Goal: Task Accomplishment & Management: Use online tool/utility

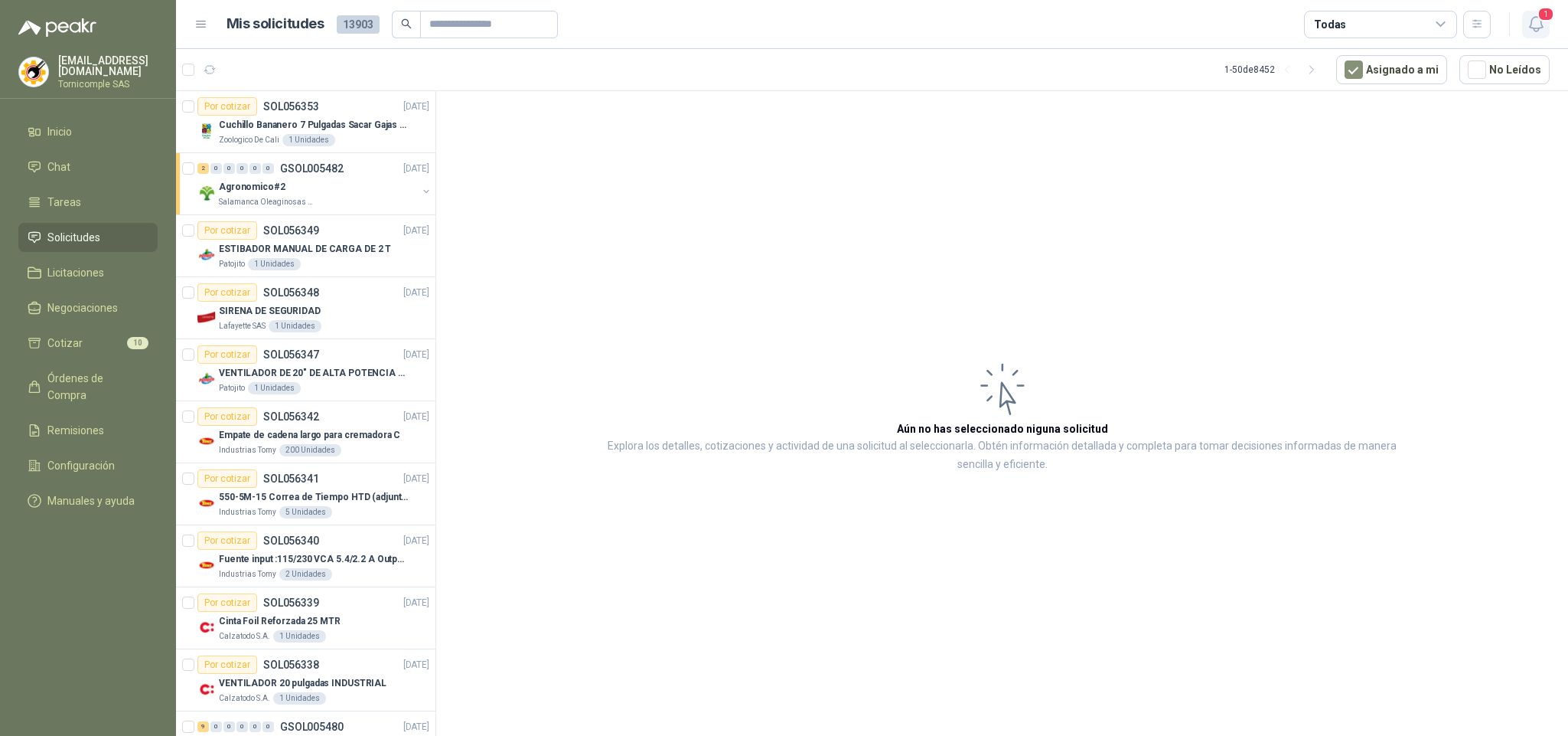
click at [1524, 17] on button "1" at bounding box center [1535, 24] width 27 height 27
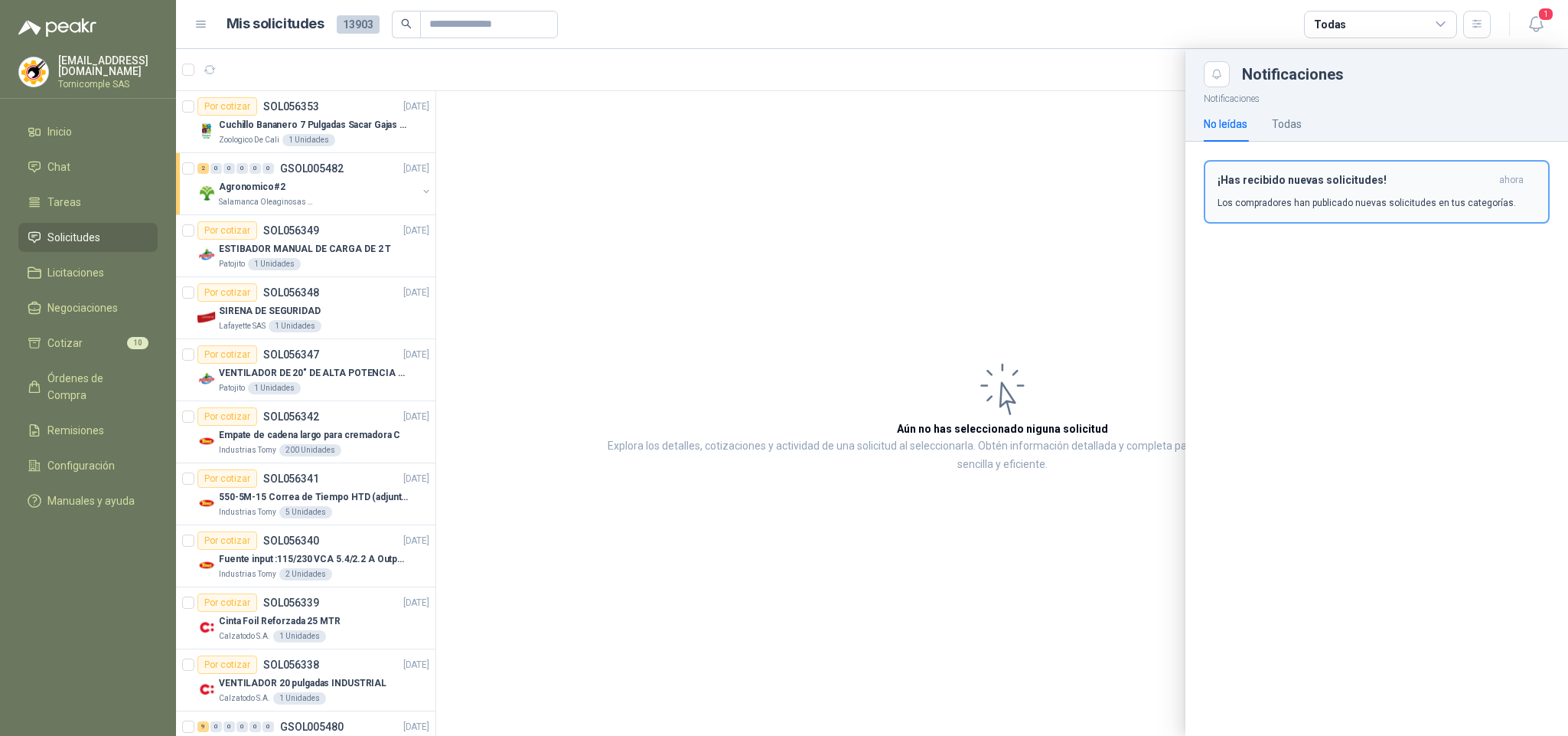
click at [1470, 204] on p "Los compradores han publicado nuevas solicitudes en tus categorías." at bounding box center [1367, 203] width 299 height 14
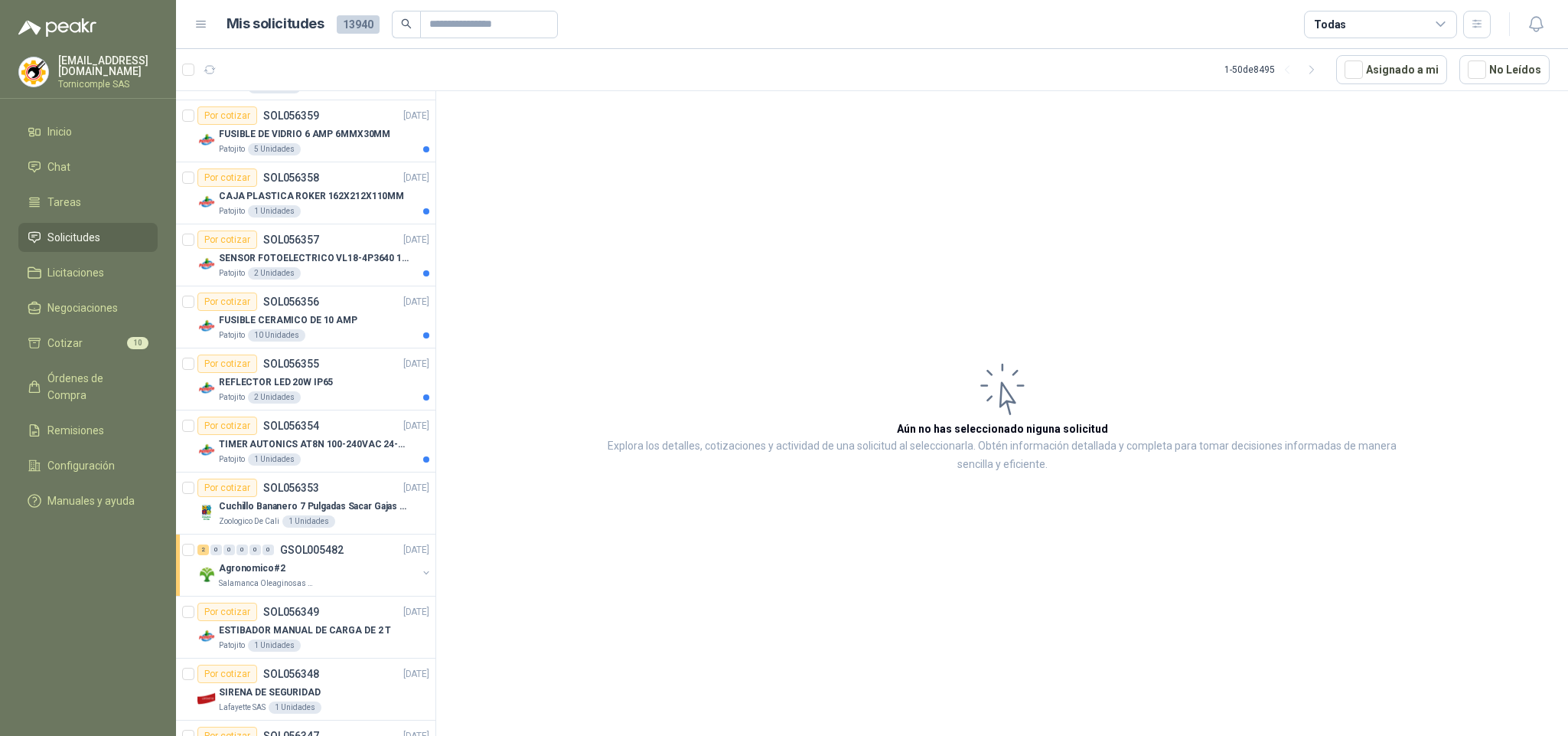
scroll to position [2297, 0]
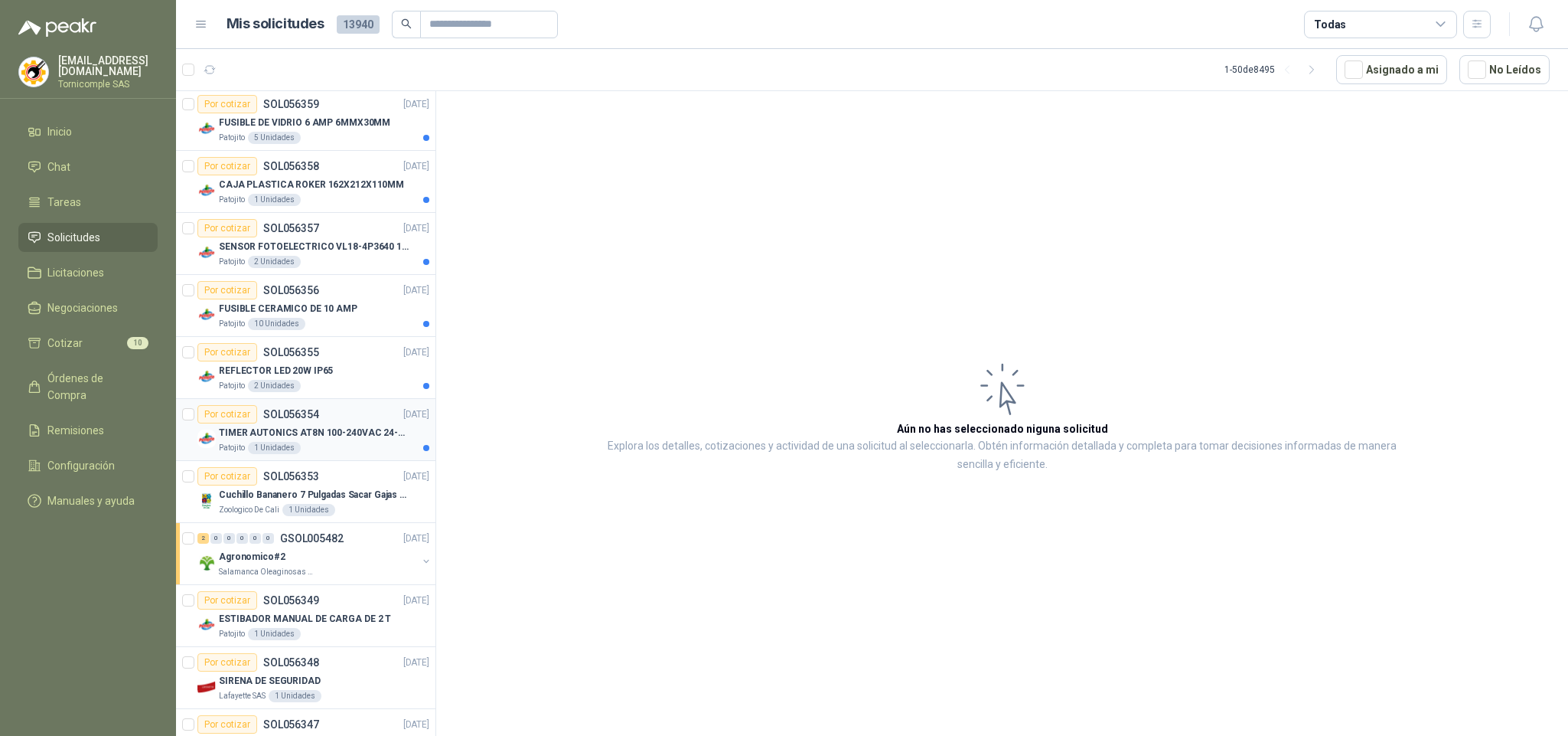
click at [308, 420] on p "SOL056354" at bounding box center [291, 414] width 56 height 11
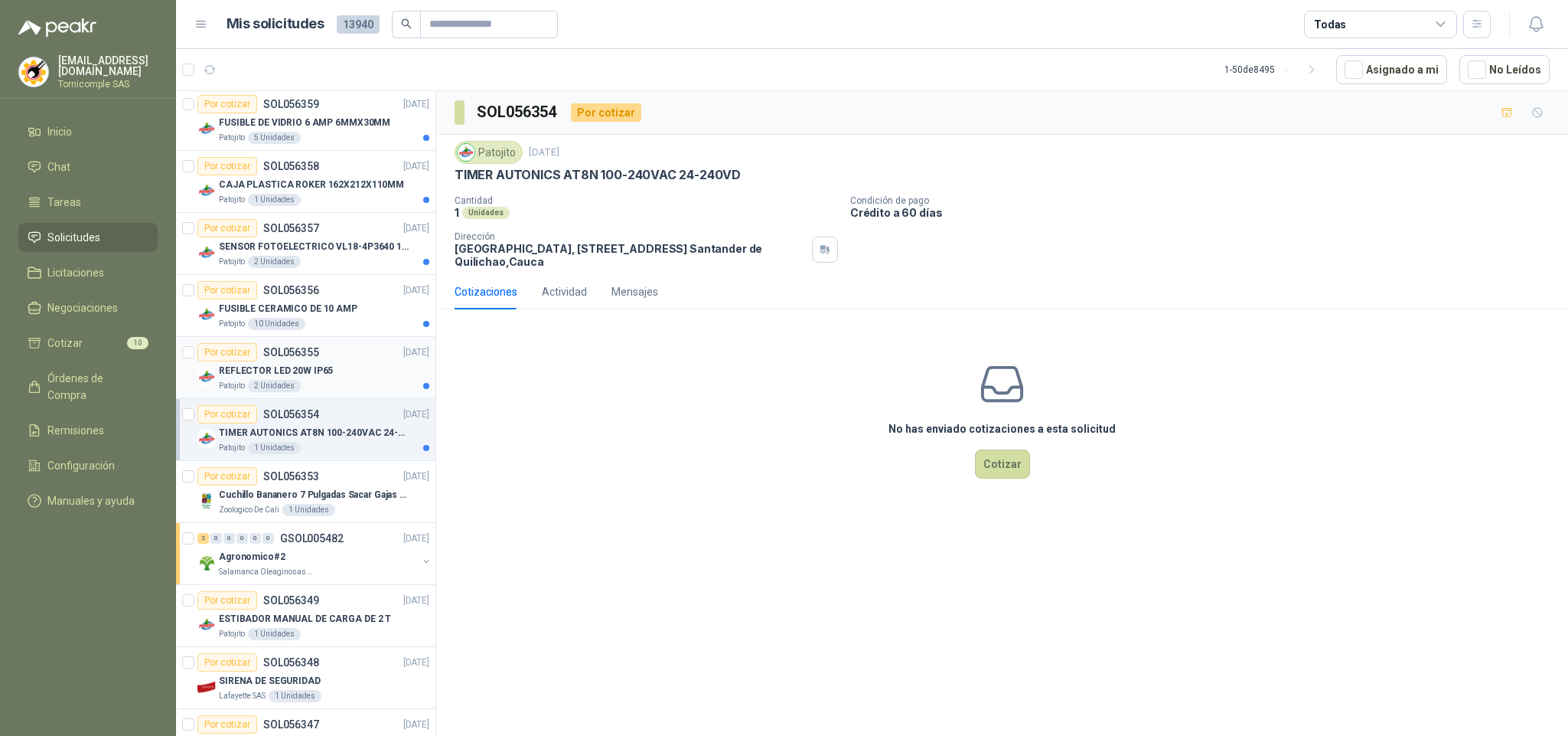
click at [310, 392] on div "Patojito 2 Unidades" at bounding box center [325, 386] width 211 height 12
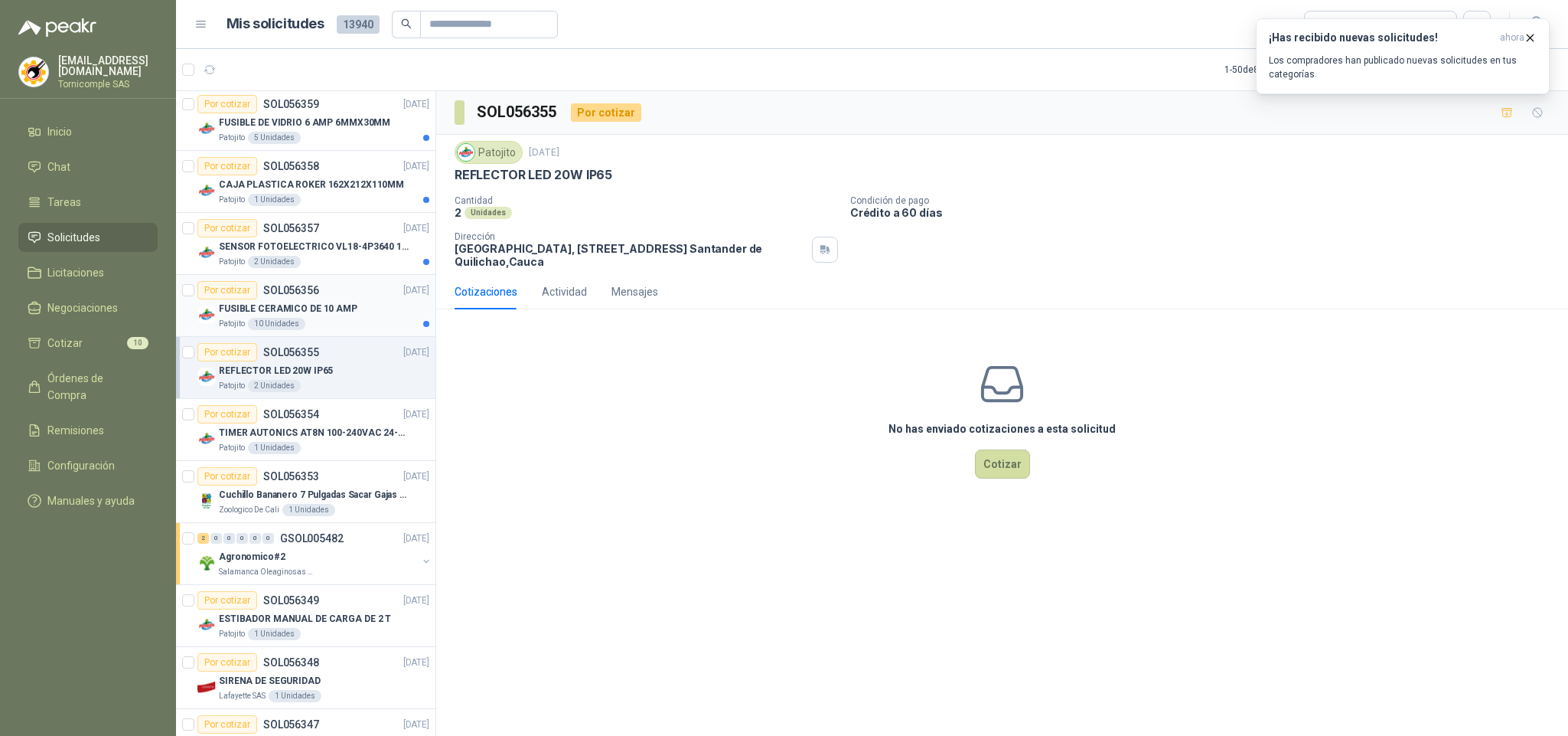
click at [320, 330] on div "Patojito 10 Unidades" at bounding box center [325, 324] width 211 height 12
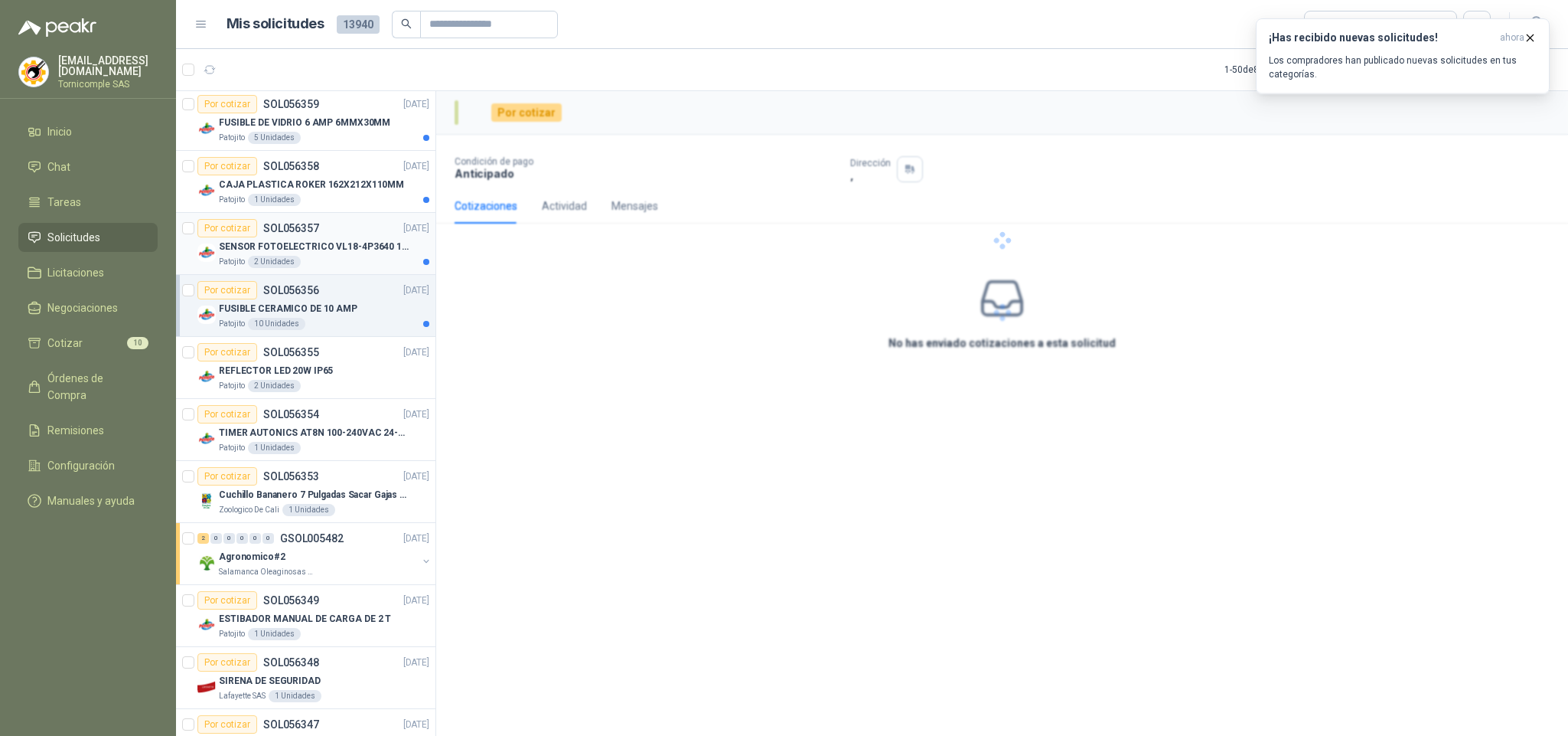
click at [332, 254] on p "SENSOR FOTOELECTRICO VL18-4P3640 10-30" at bounding box center [314, 247] width 190 height 15
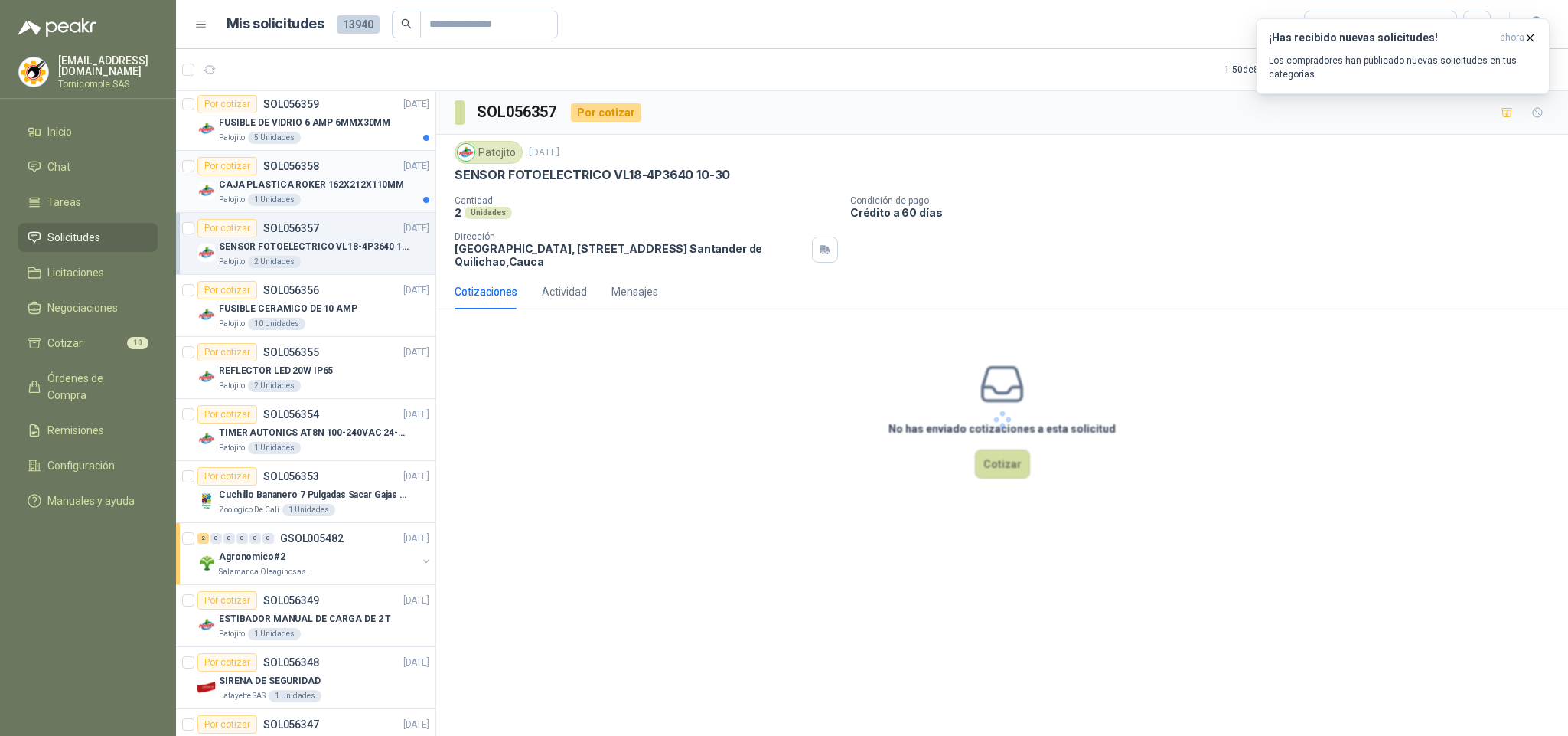
click at [356, 176] on div "Por cotizar SOL056358 [DATE]" at bounding box center [313, 166] width 232 height 19
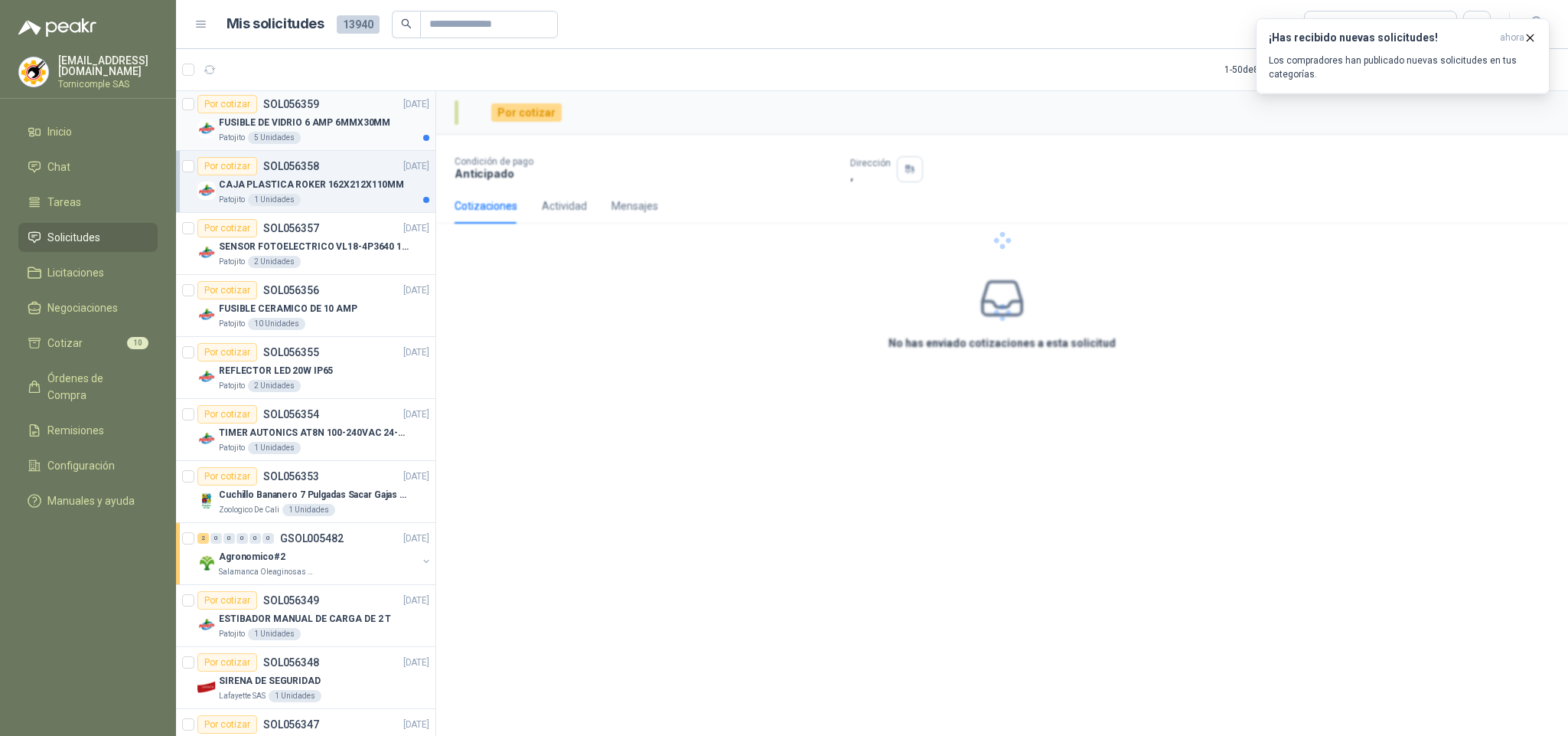
click at [363, 130] on p "FUSIBLE DE VIDRIO 6 AMP 6MMX30MM" at bounding box center [305, 123] width 172 height 15
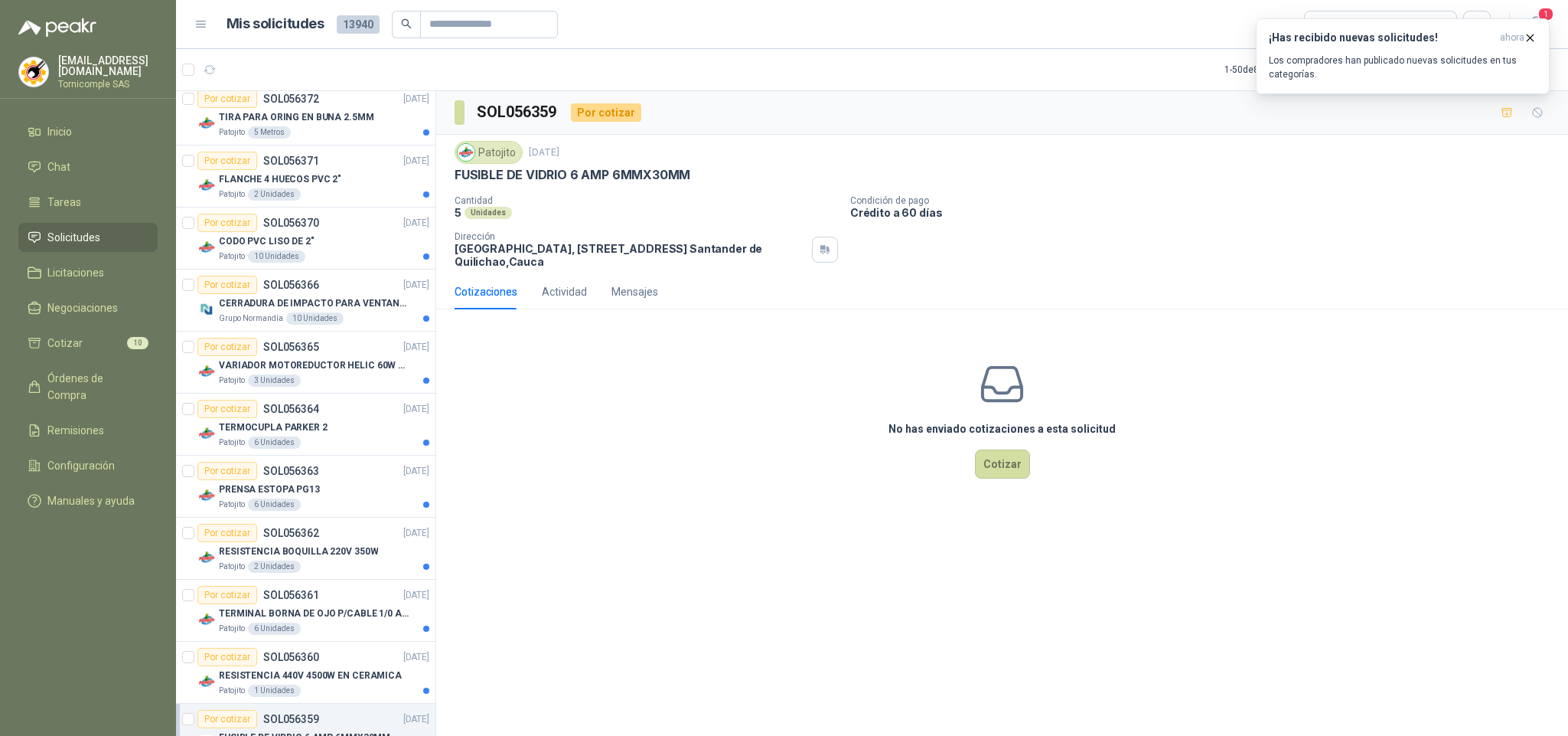
scroll to position [1671, 0]
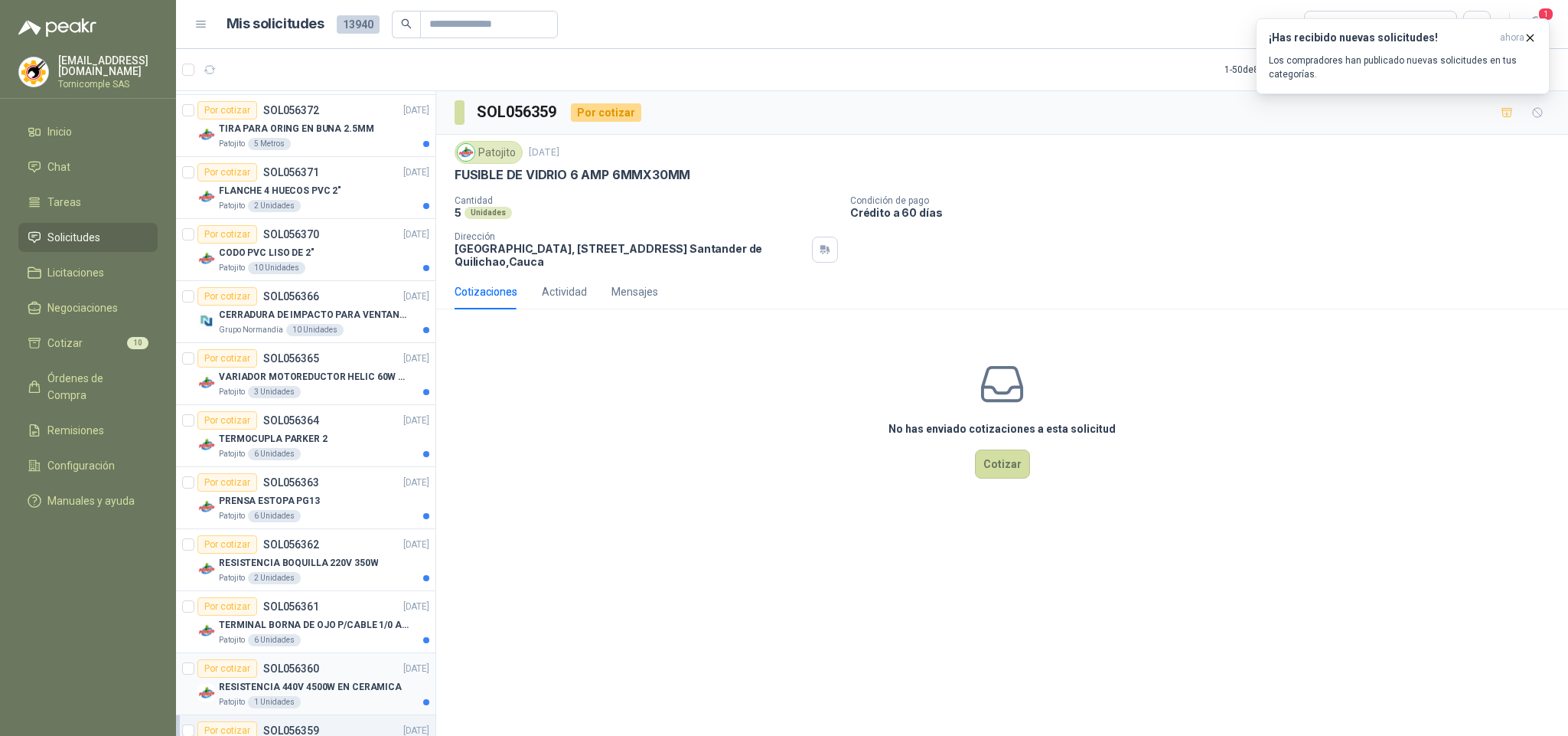
click at [273, 674] on p "SOL056360" at bounding box center [291, 669] width 56 height 11
click at [285, 646] on div "6 Unidades" at bounding box center [275, 640] width 53 height 12
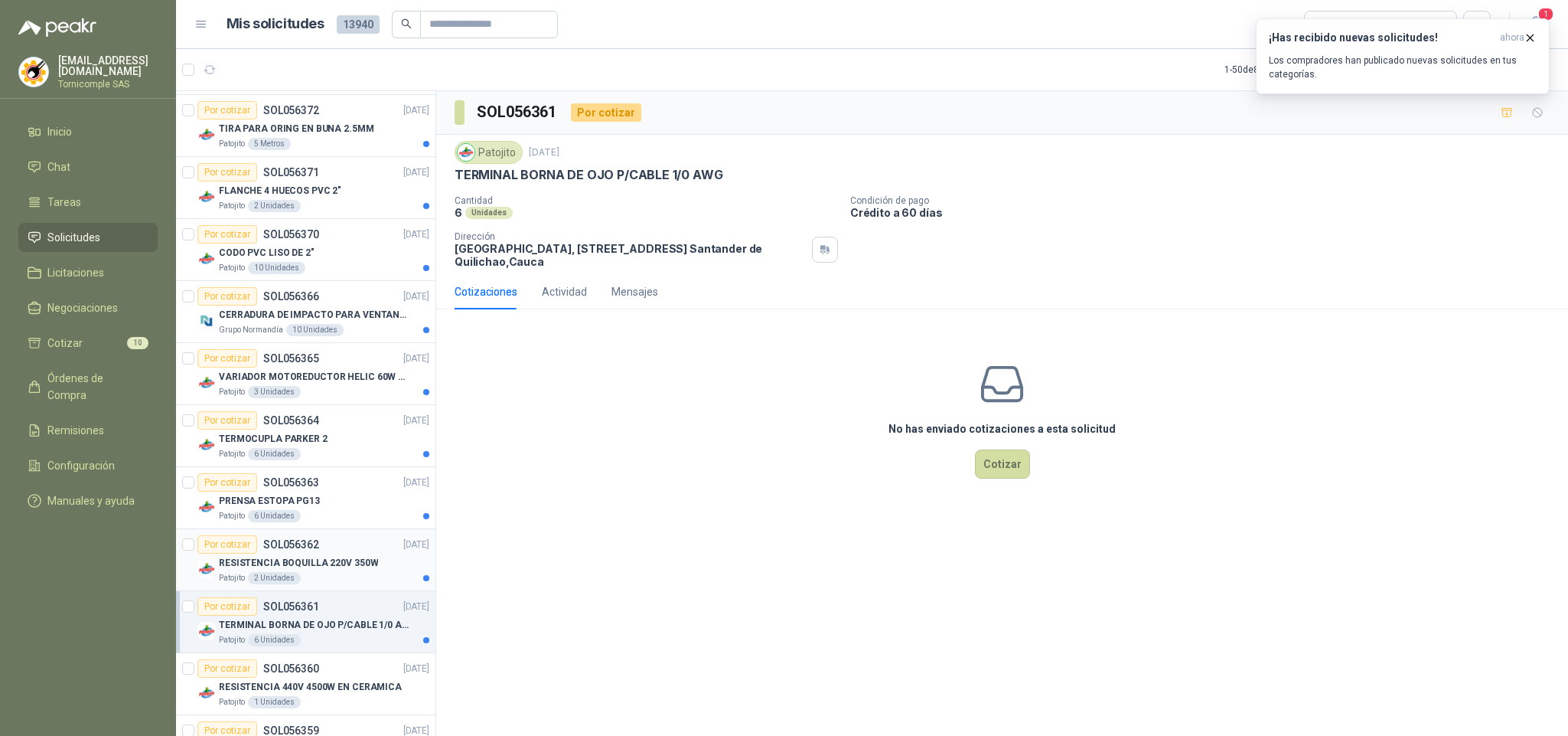
click at [300, 553] on div "Por cotizar SOL056362" at bounding box center [258, 545] width 122 height 19
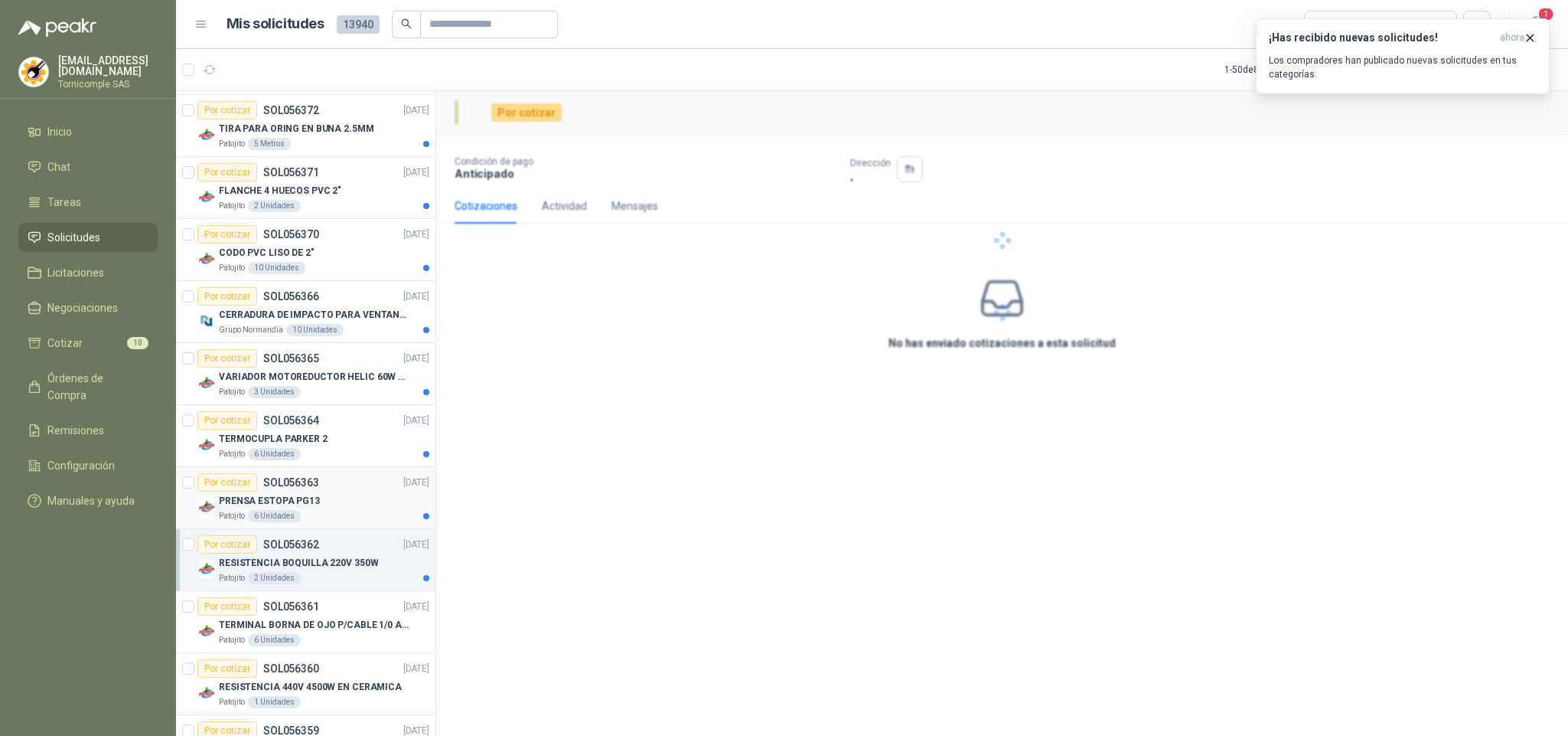
click at [308, 508] on p "PRENSA ESTOPA PG13" at bounding box center [269, 501] width 101 height 15
click at [321, 441] on div "TERMOCUPLA PARKER 2" at bounding box center [325, 439] width 211 height 19
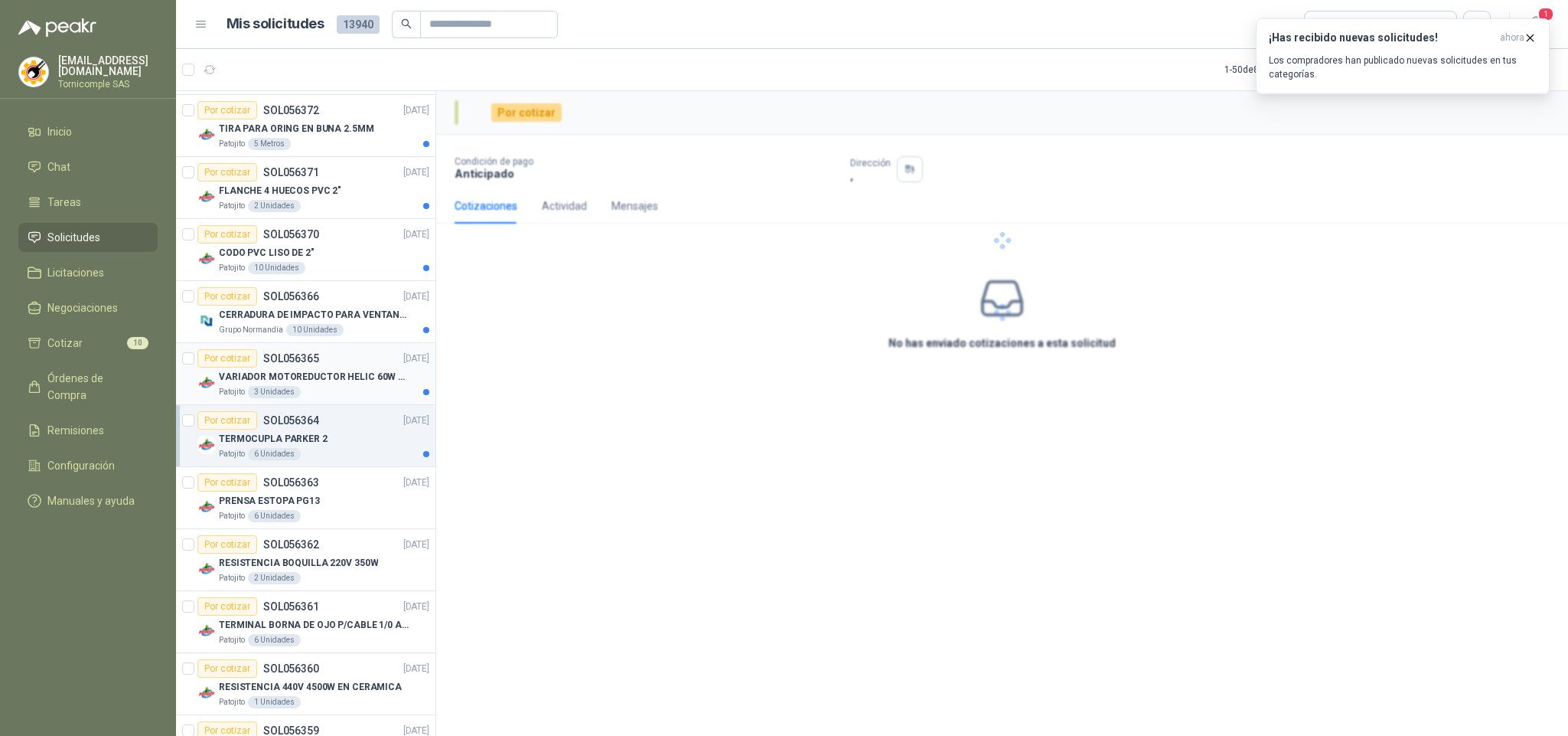
click at [336, 384] on p "VARIADOR MOTOREDUCTOR HELIC 60W 110V" at bounding box center [314, 377] width 190 height 15
click at [360, 322] on p "CERRADURA DE IMPACTO PARA VENTANAS" at bounding box center [314, 315] width 190 height 15
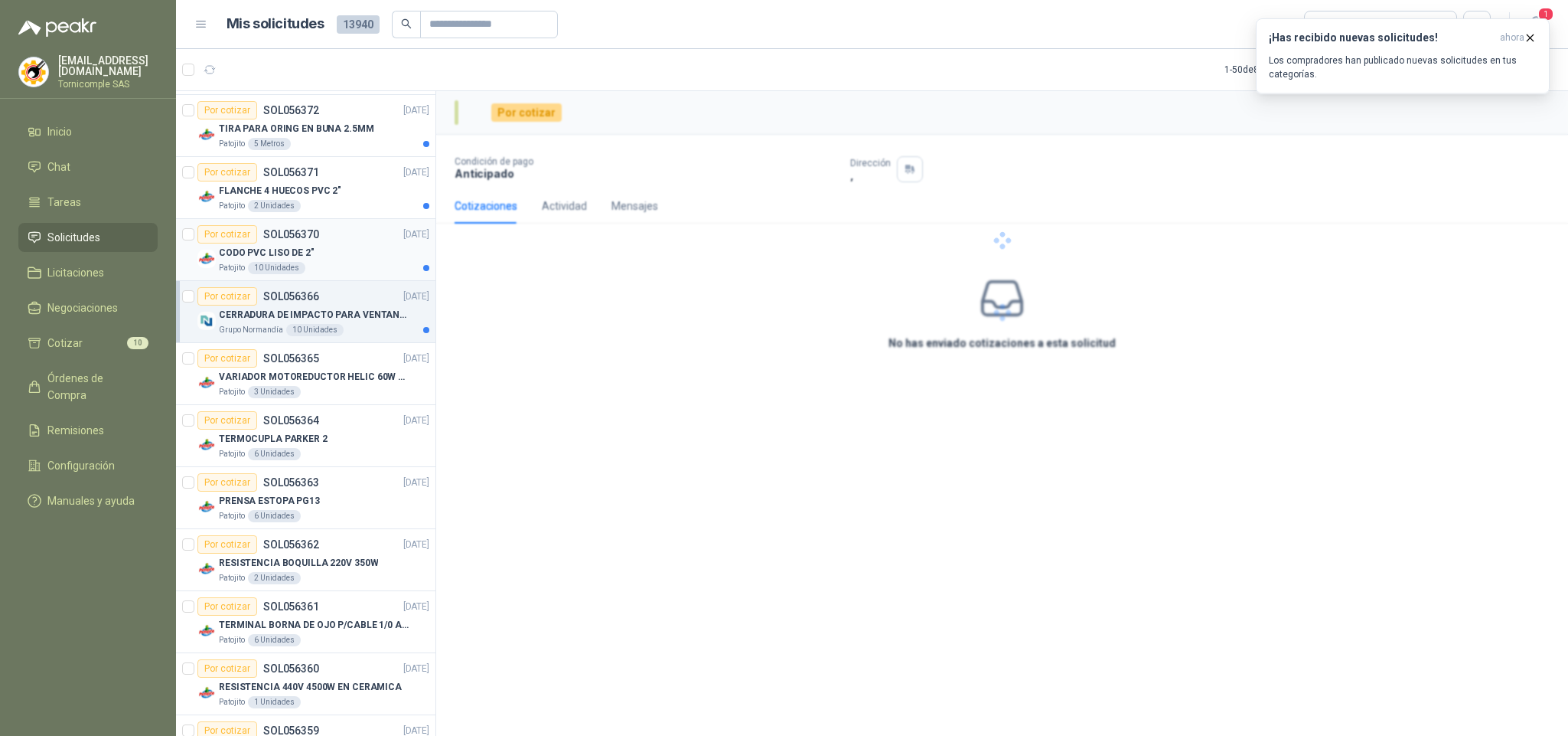
click at [368, 273] on div "Patojito 10 Unidades" at bounding box center [325, 268] width 211 height 12
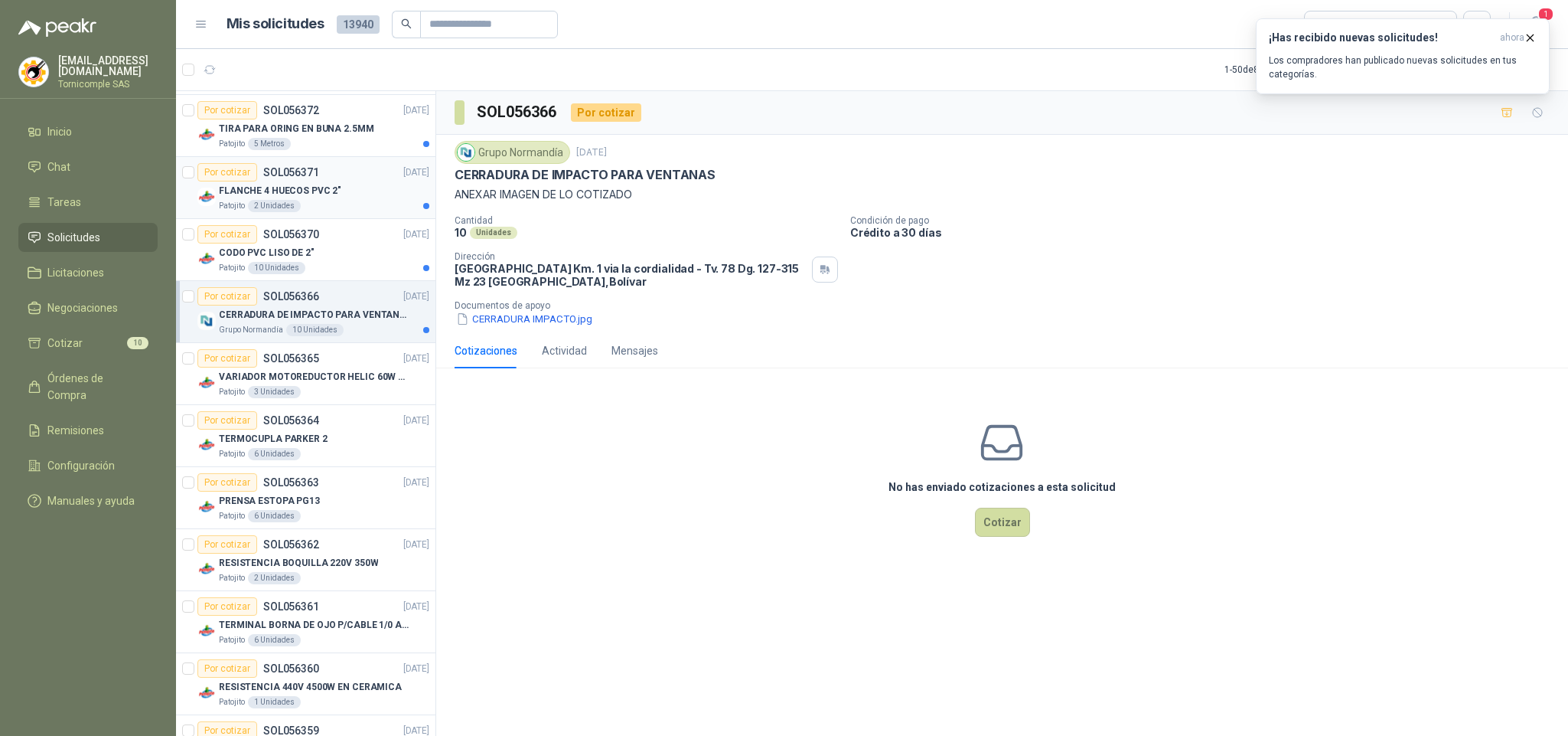
click at [383, 200] on div "FLANCHE 4 HUECOS PVC 2"" at bounding box center [325, 190] width 211 height 19
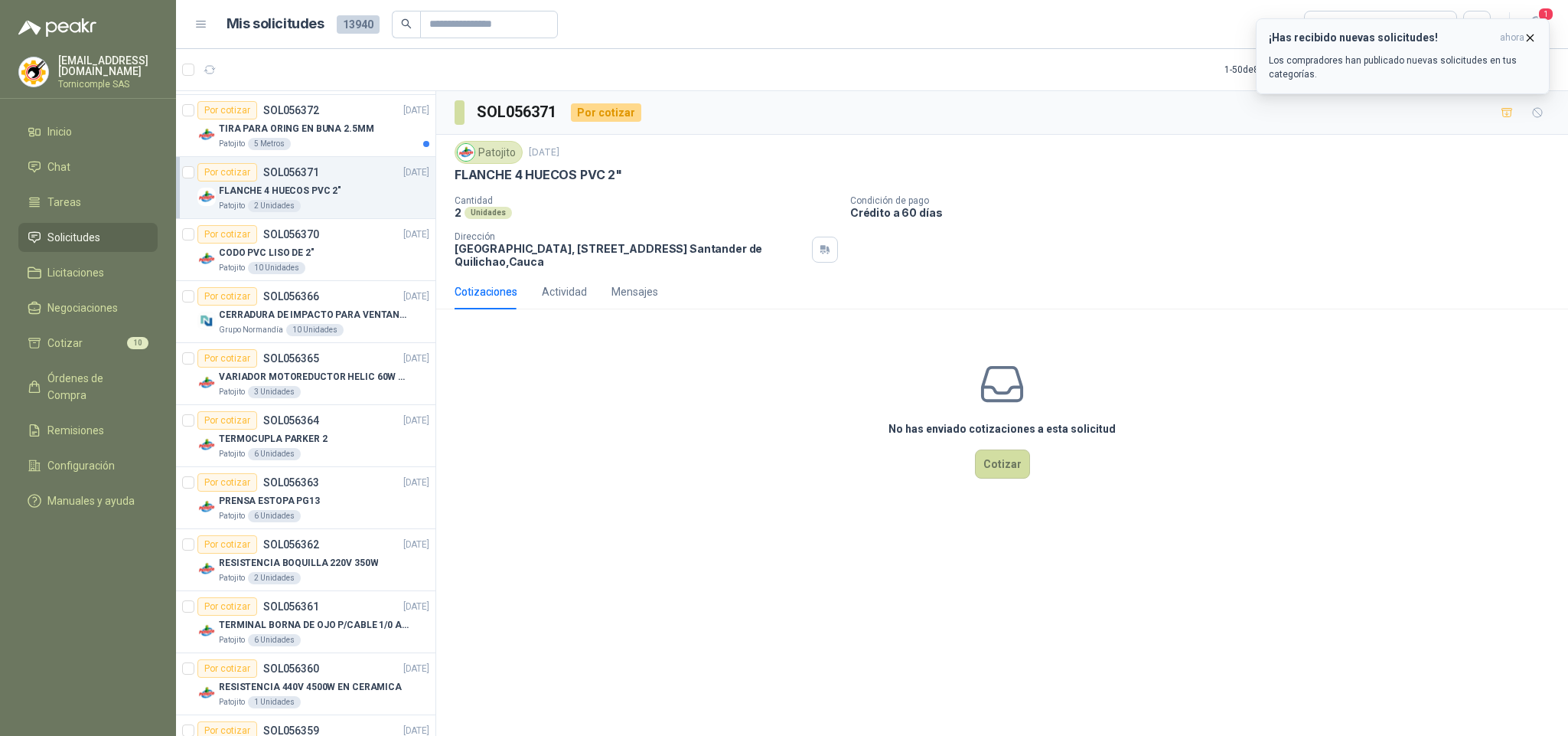
click at [1490, 64] on p "Los compradores han publicado nuevas solicitudes en tus categorías." at bounding box center [1403, 67] width 268 height 27
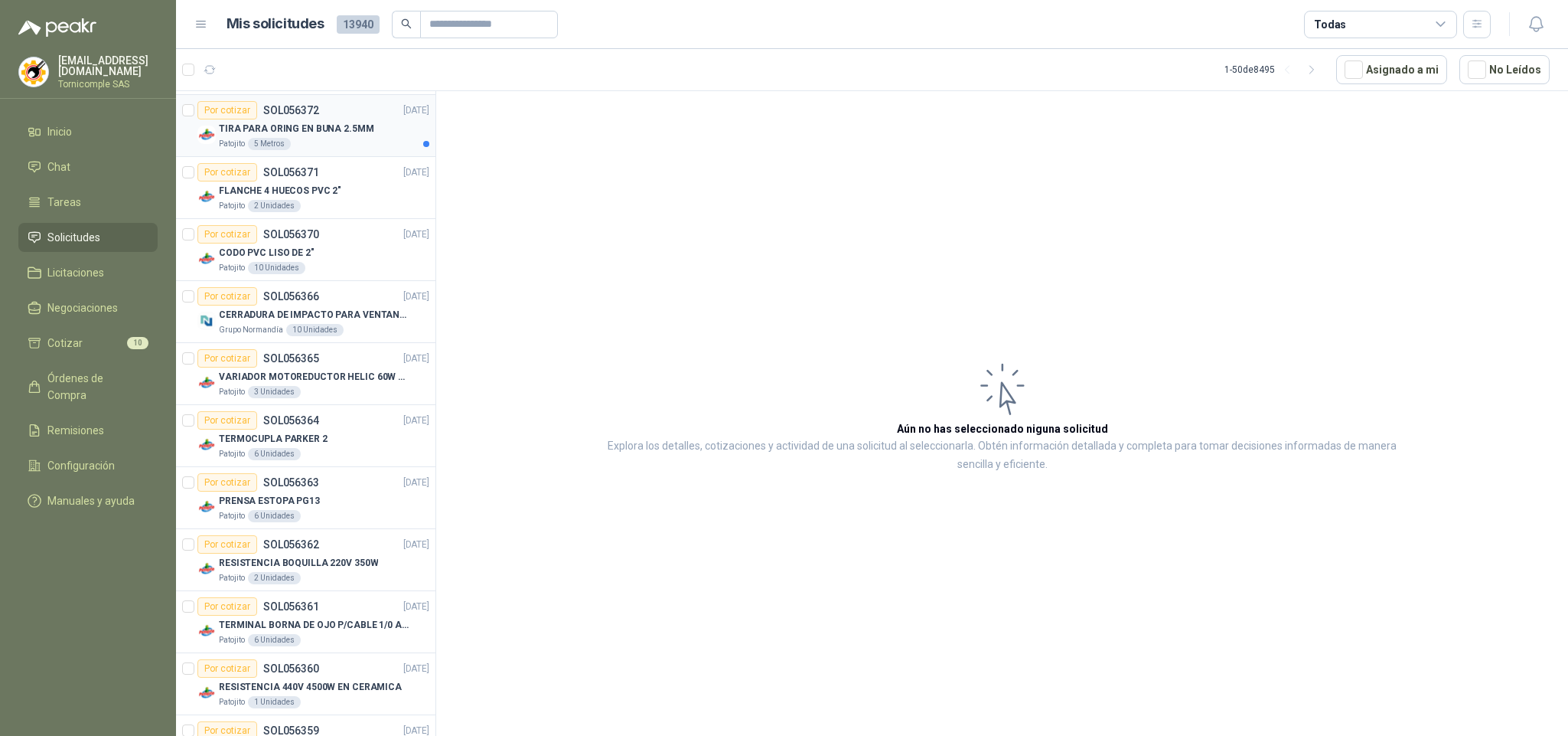
click at [393, 149] on div "Patojito 5 Metros" at bounding box center [325, 144] width 211 height 12
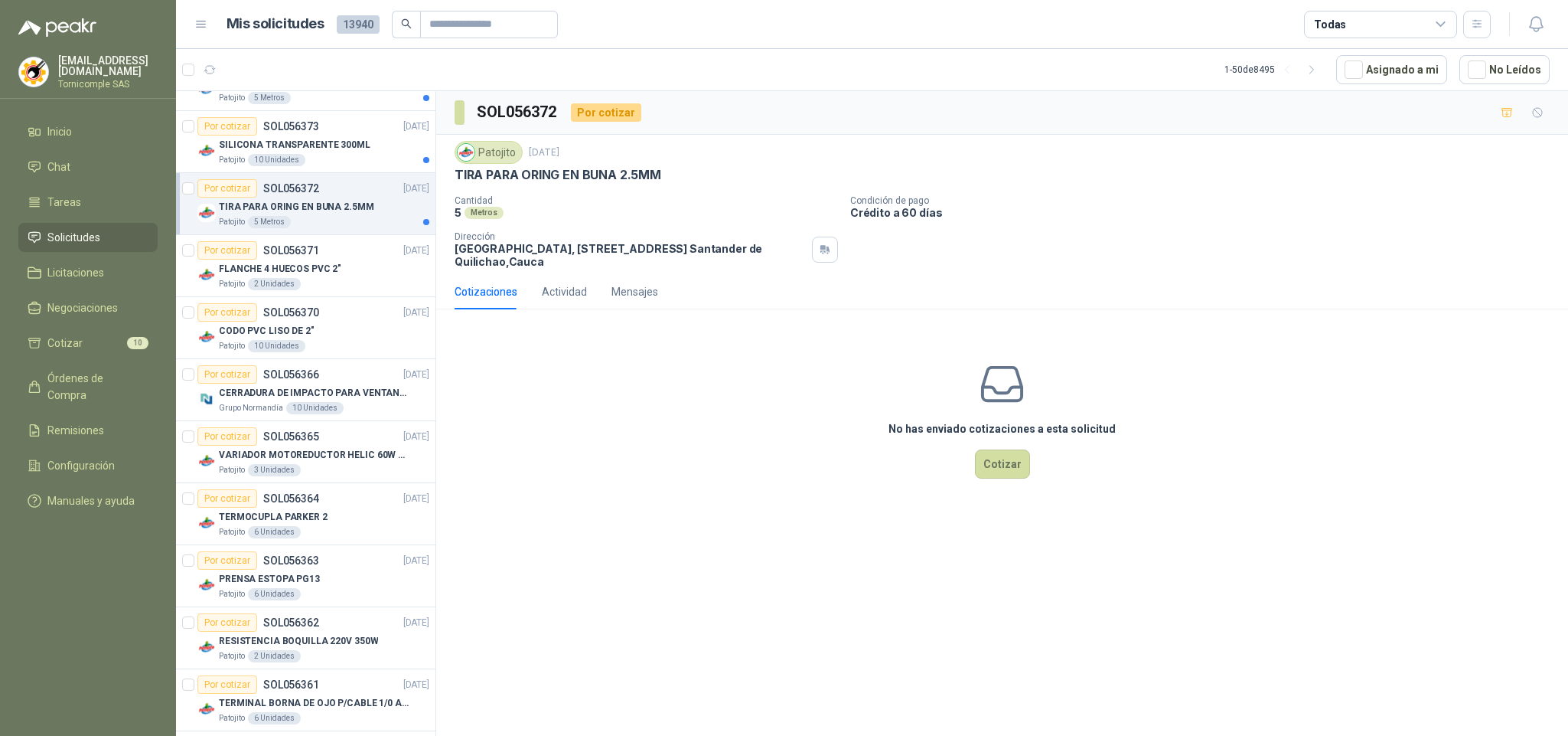
scroll to position [1556, 0]
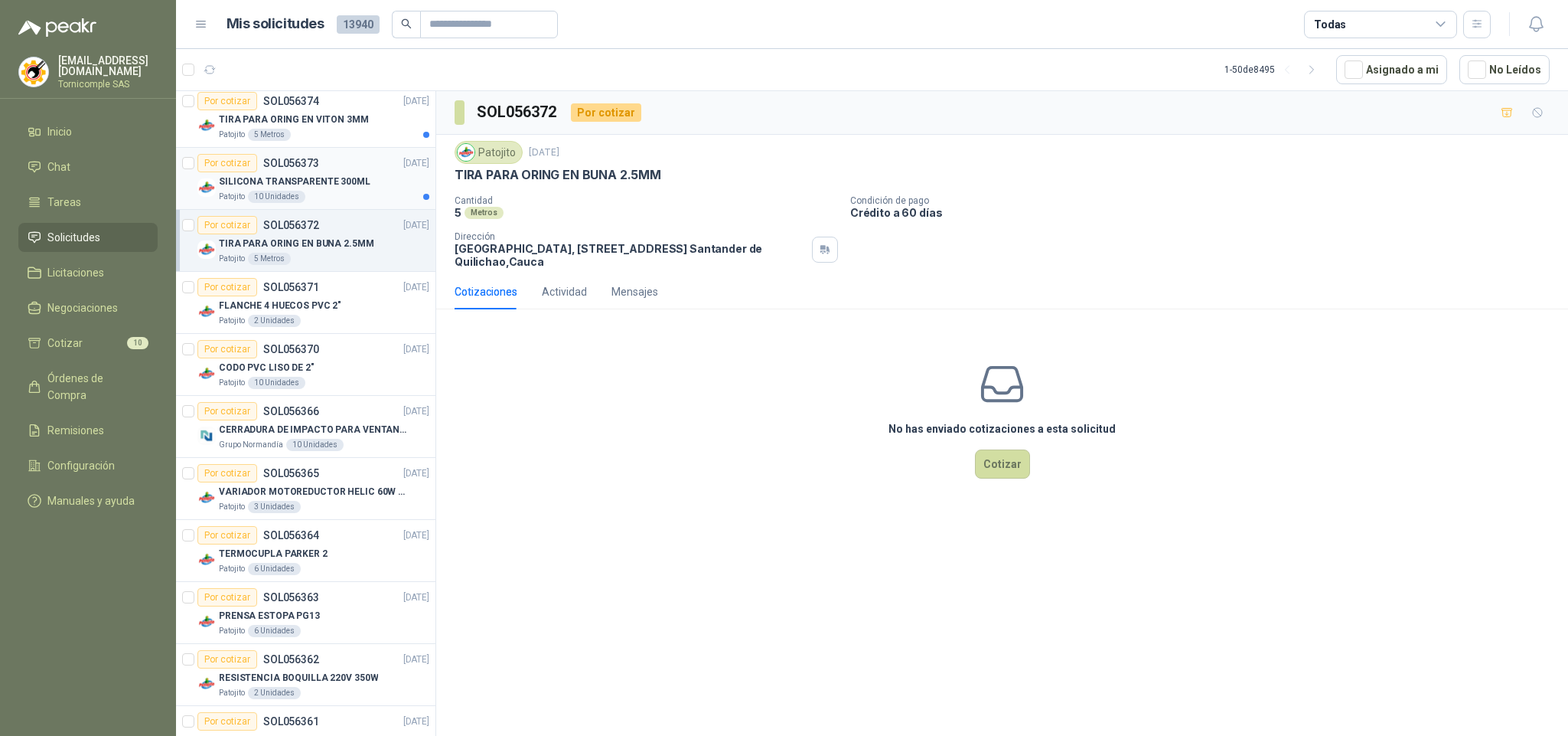
click at [381, 203] on div "Patojito 10 Unidades" at bounding box center [325, 197] width 211 height 12
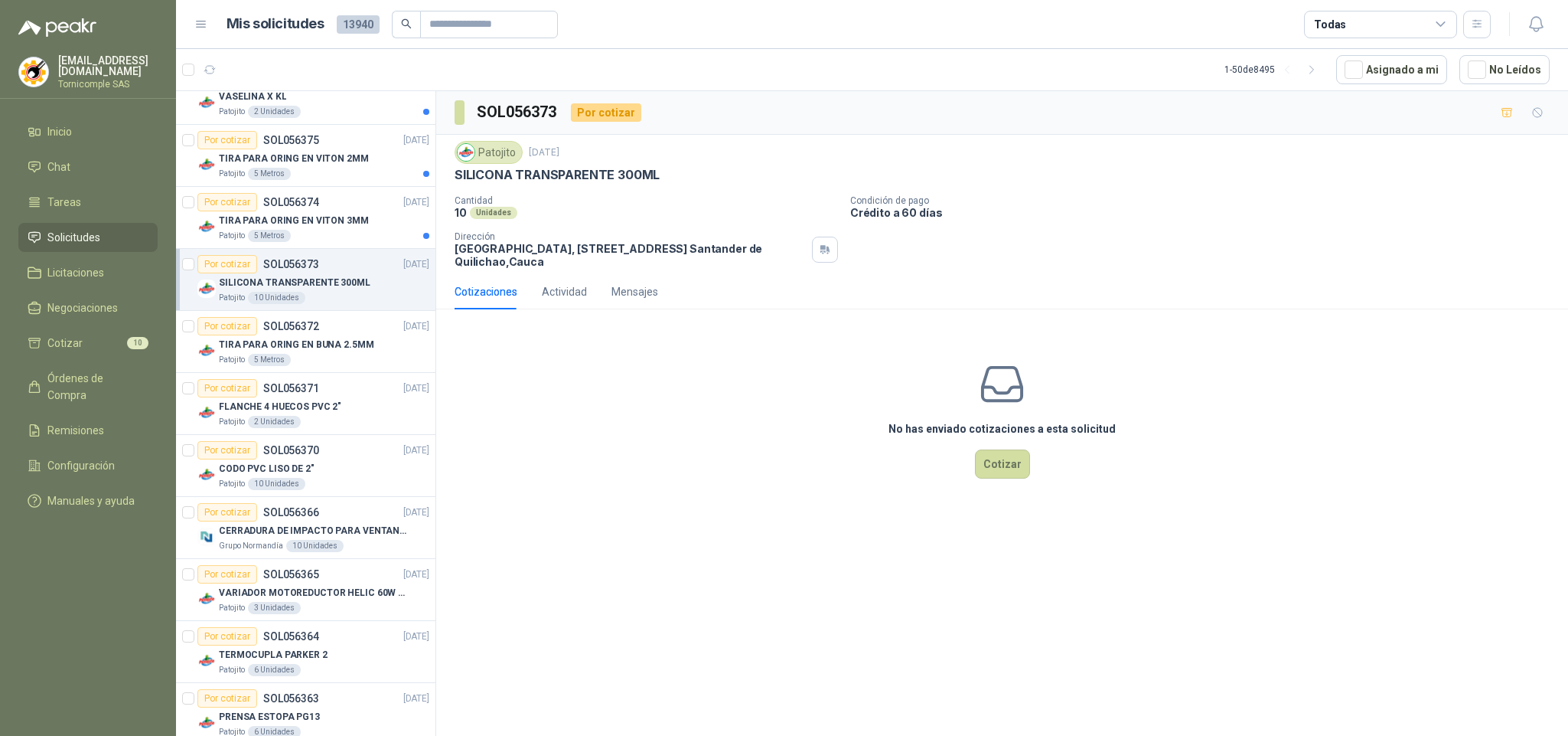
scroll to position [1441, 0]
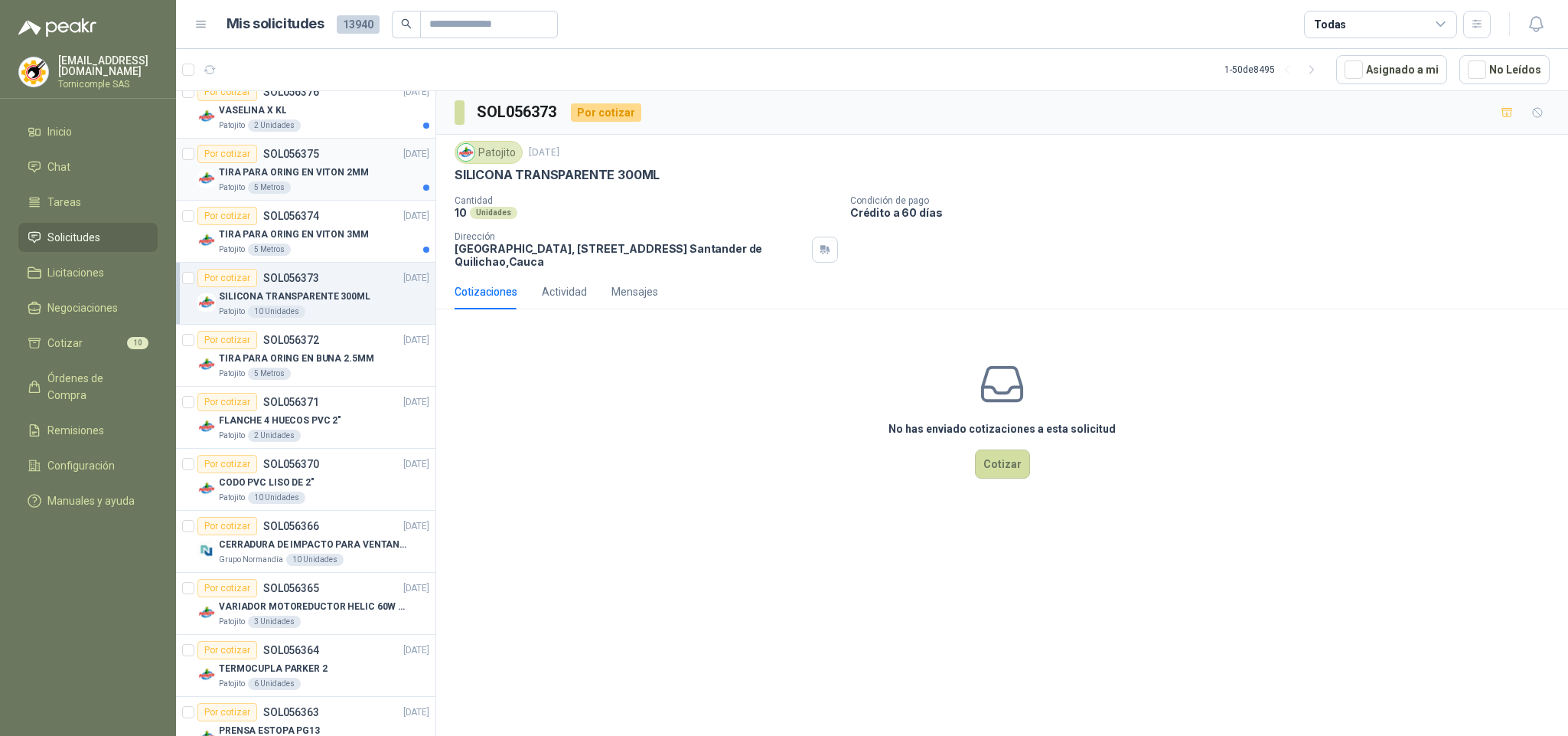
click at [381, 201] on article "Por cotizar SOL056375 [DATE] TIRA PARA ORING EN VITON 2MM Patojito 5 Metros" at bounding box center [306, 169] width 260 height 62
click at [375, 240] on div "TIRA PARA ORING EN VITON 3MM" at bounding box center [325, 234] width 211 height 19
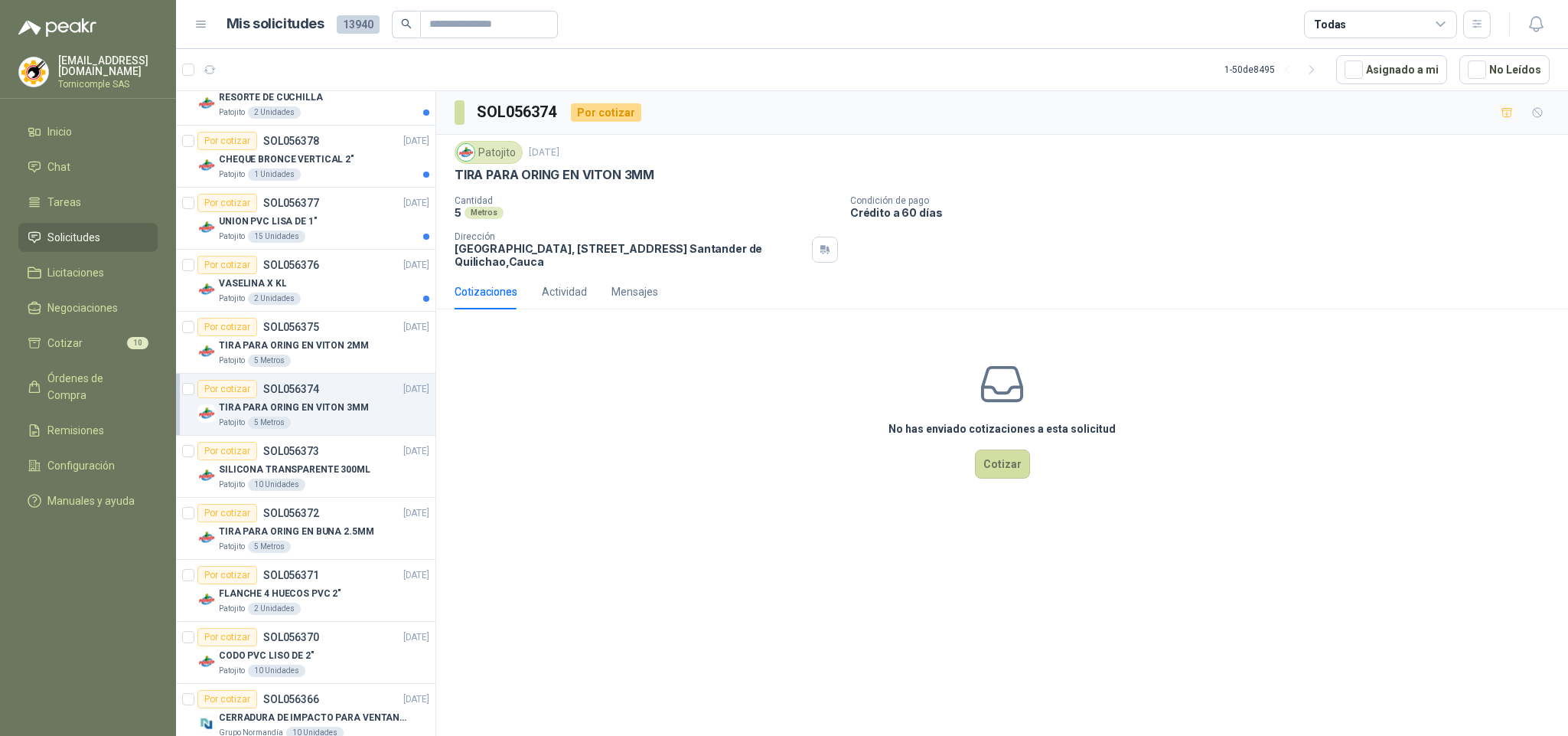
scroll to position [1211, 0]
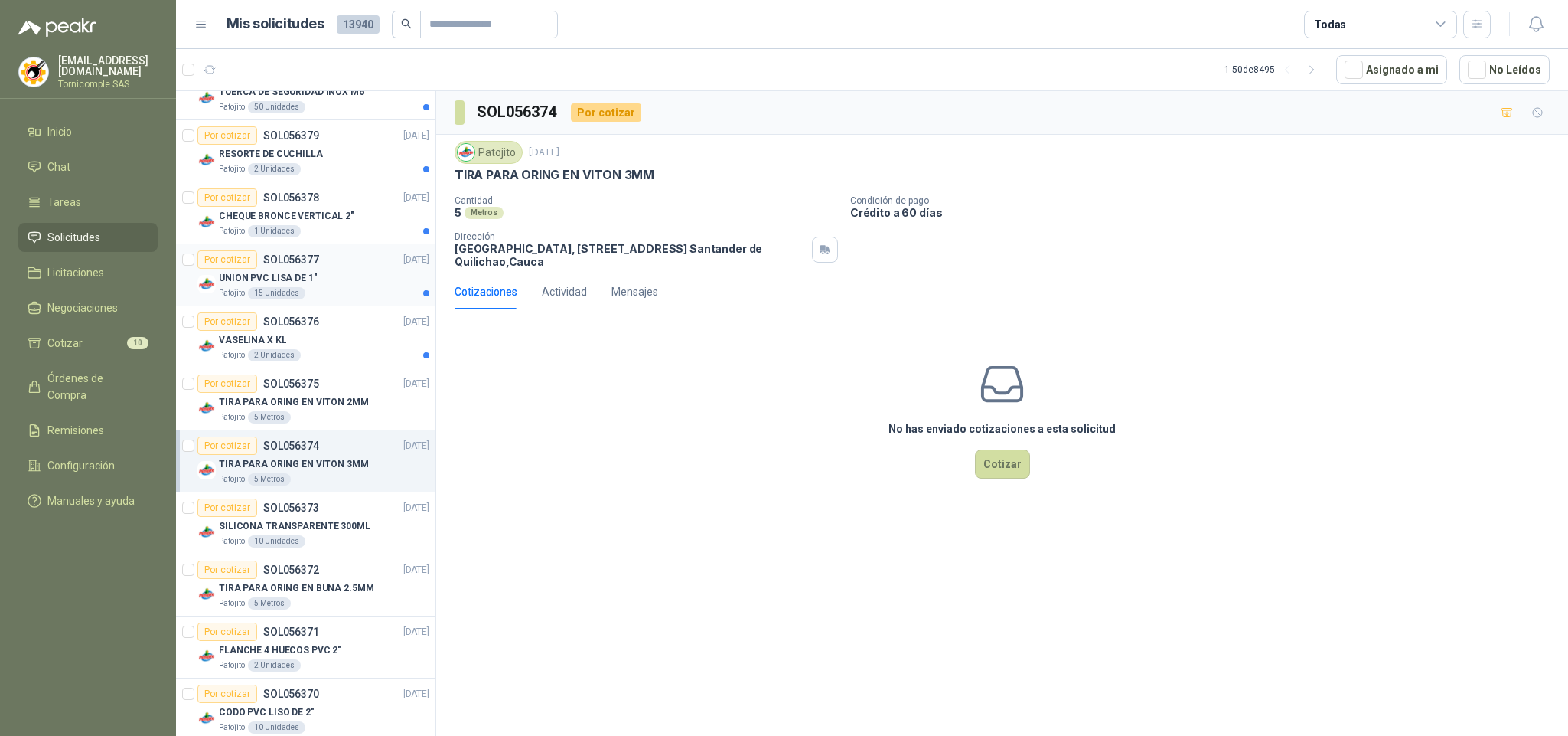
click at [377, 297] on div "Patojito 15 Unidades" at bounding box center [325, 293] width 211 height 12
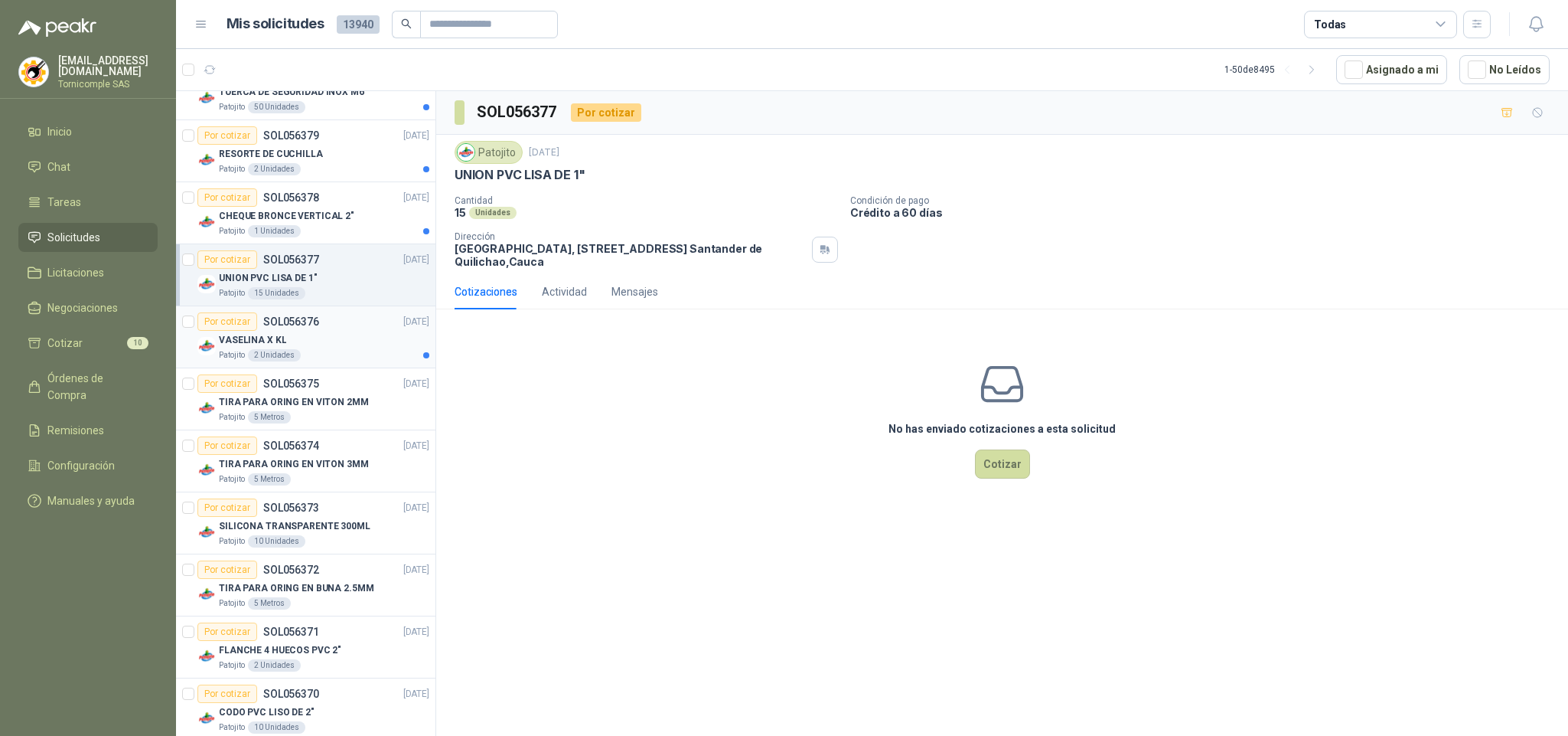
click at [381, 349] on div "VASELINA X KL" at bounding box center [325, 340] width 211 height 19
click at [344, 219] on p "CHEQUE BRONCE VERTICAL 2"" at bounding box center [287, 216] width 136 height 15
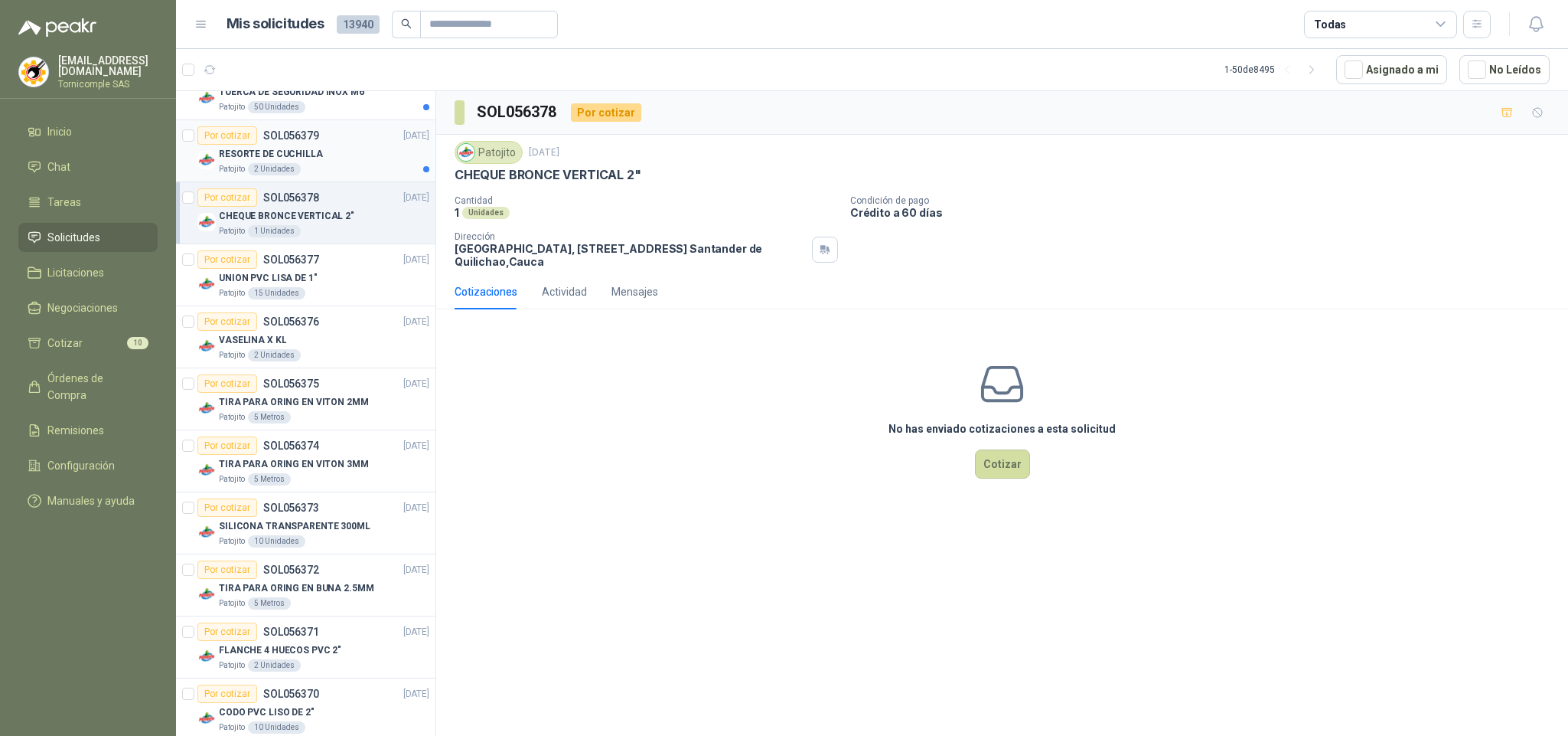
click at [374, 144] on div "Por cotizar SOL056379 [DATE]" at bounding box center [313, 136] width 232 height 19
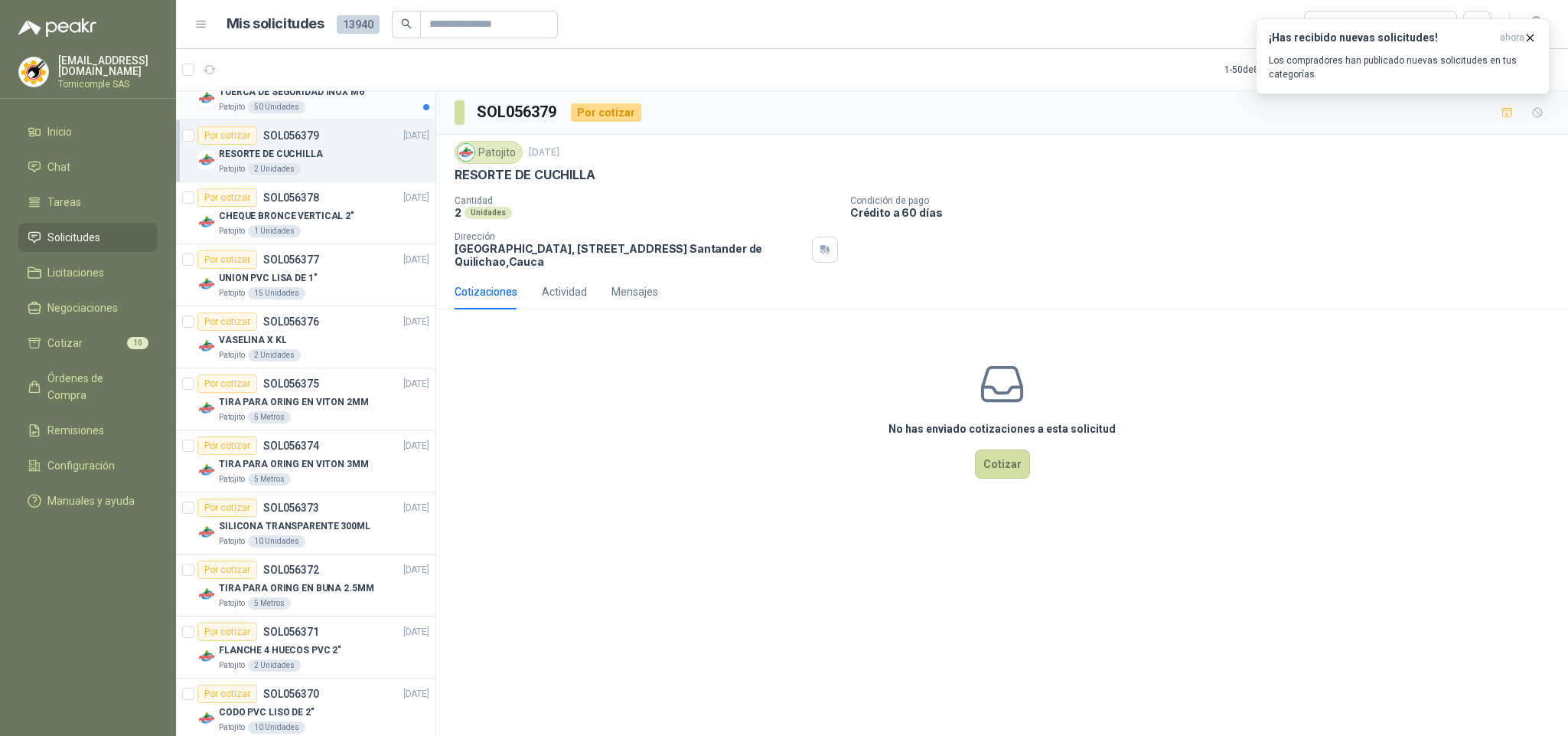
click at [378, 110] on div "Patojito 50 Unidades" at bounding box center [325, 107] width 211 height 12
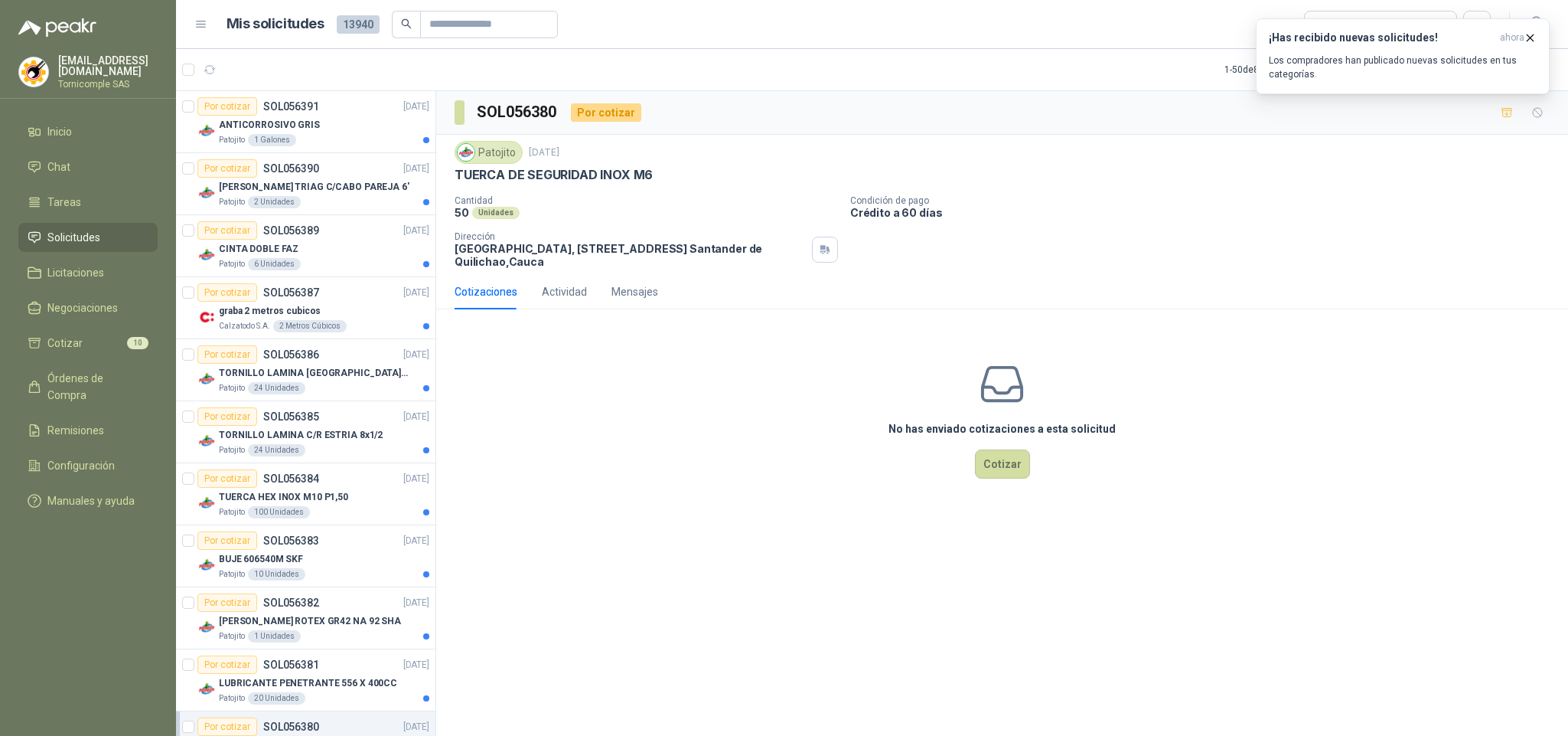
scroll to position [542, 0]
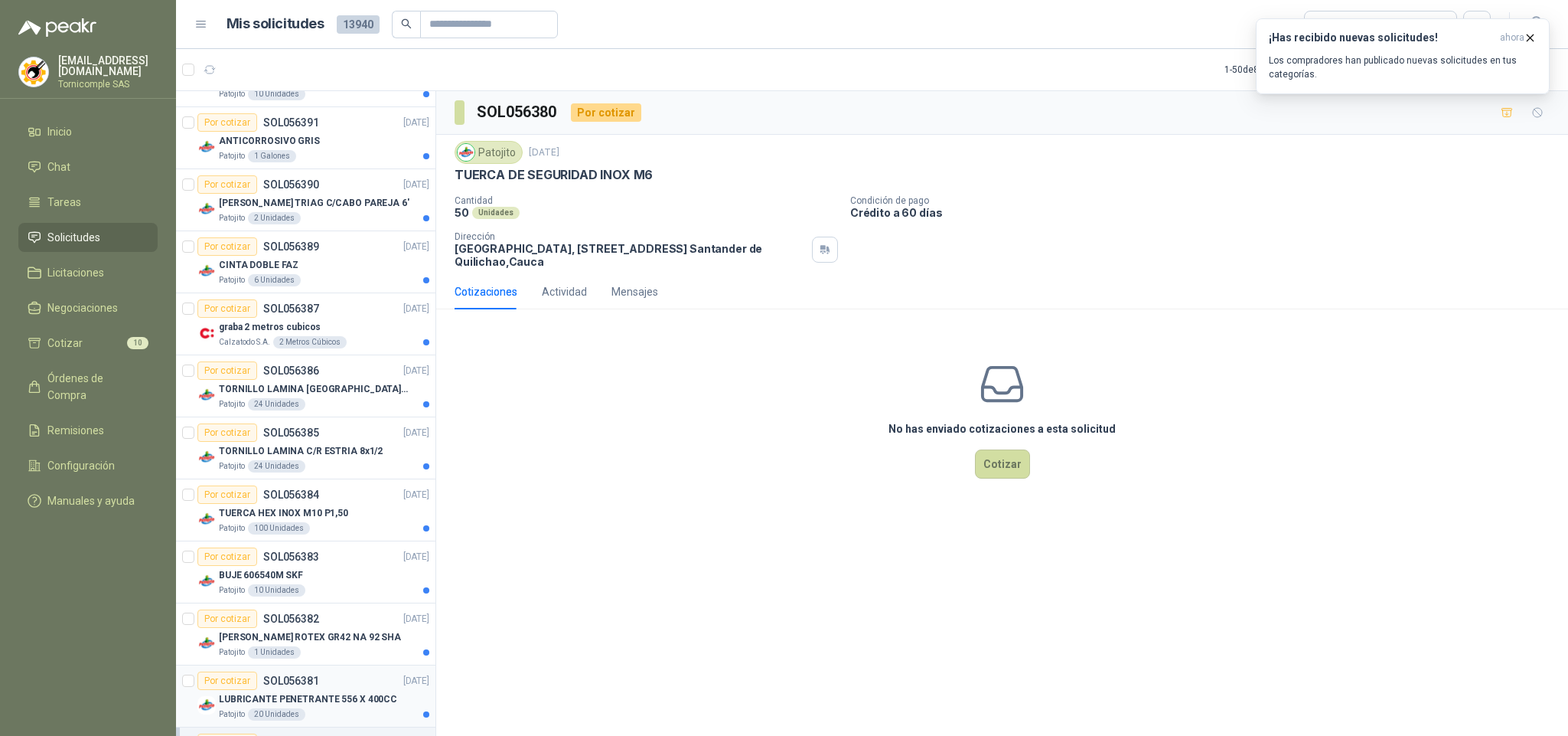
click at [329, 699] on p "LUBRICANTE PENETRANTE 556 X 400CC" at bounding box center [308, 699] width 179 height 15
click at [329, 658] on div "Patojito 1 Unidades" at bounding box center [325, 652] width 211 height 12
click at [329, 585] on div "BUJE 606540M SKF" at bounding box center [325, 575] width 211 height 19
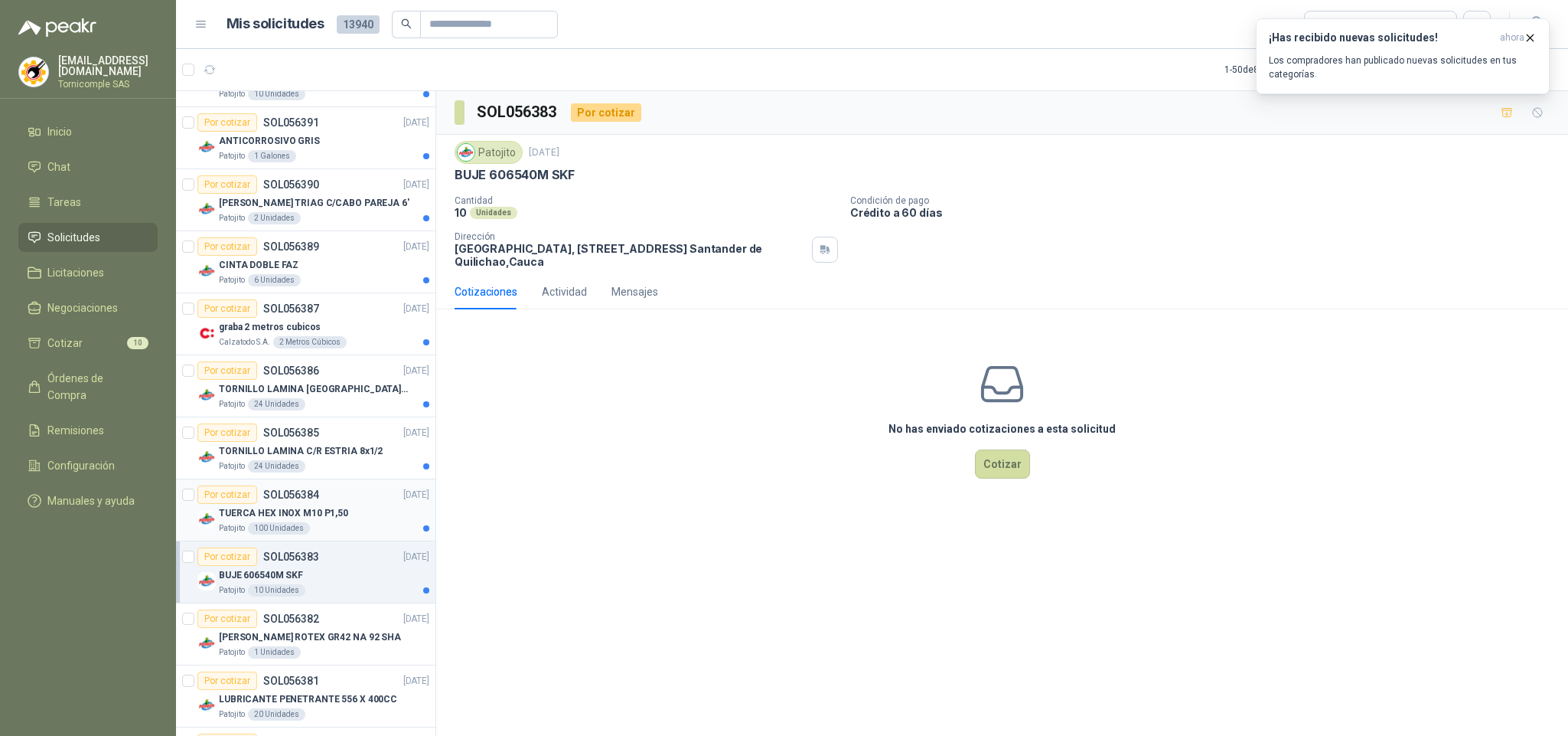
click at [317, 514] on p "TUERCA HEX INOX M10 P1,50" at bounding box center [284, 513] width 129 height 15
click at [317, 457] on p "TORNILLO LAMINA C/R ESTRIA 8x1/2" at bounding box center [301, 451] width 164 height 15
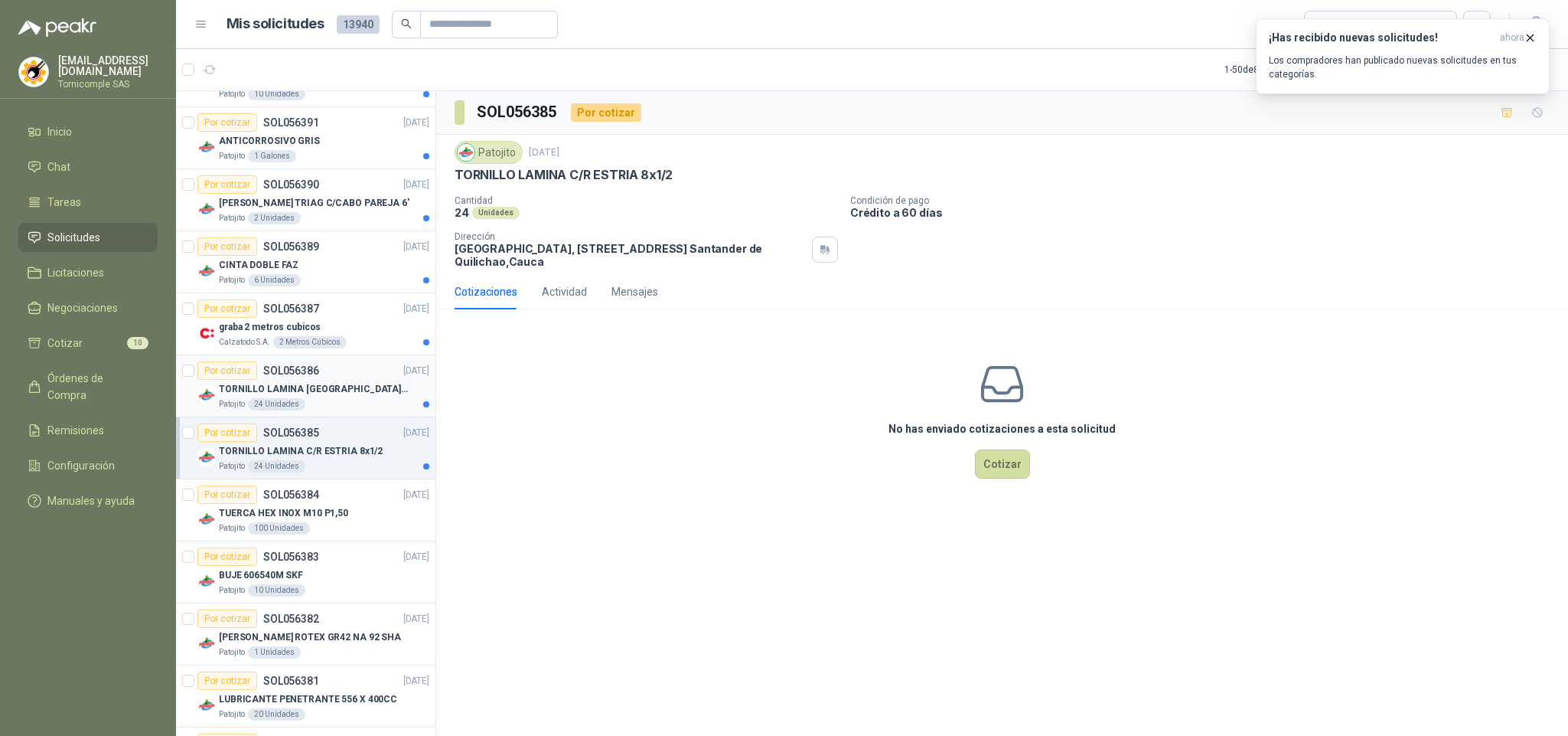
click at [325, 403] on div "Patojito 24 Unidades" at bounding box center [325, 404] width 211 height 12
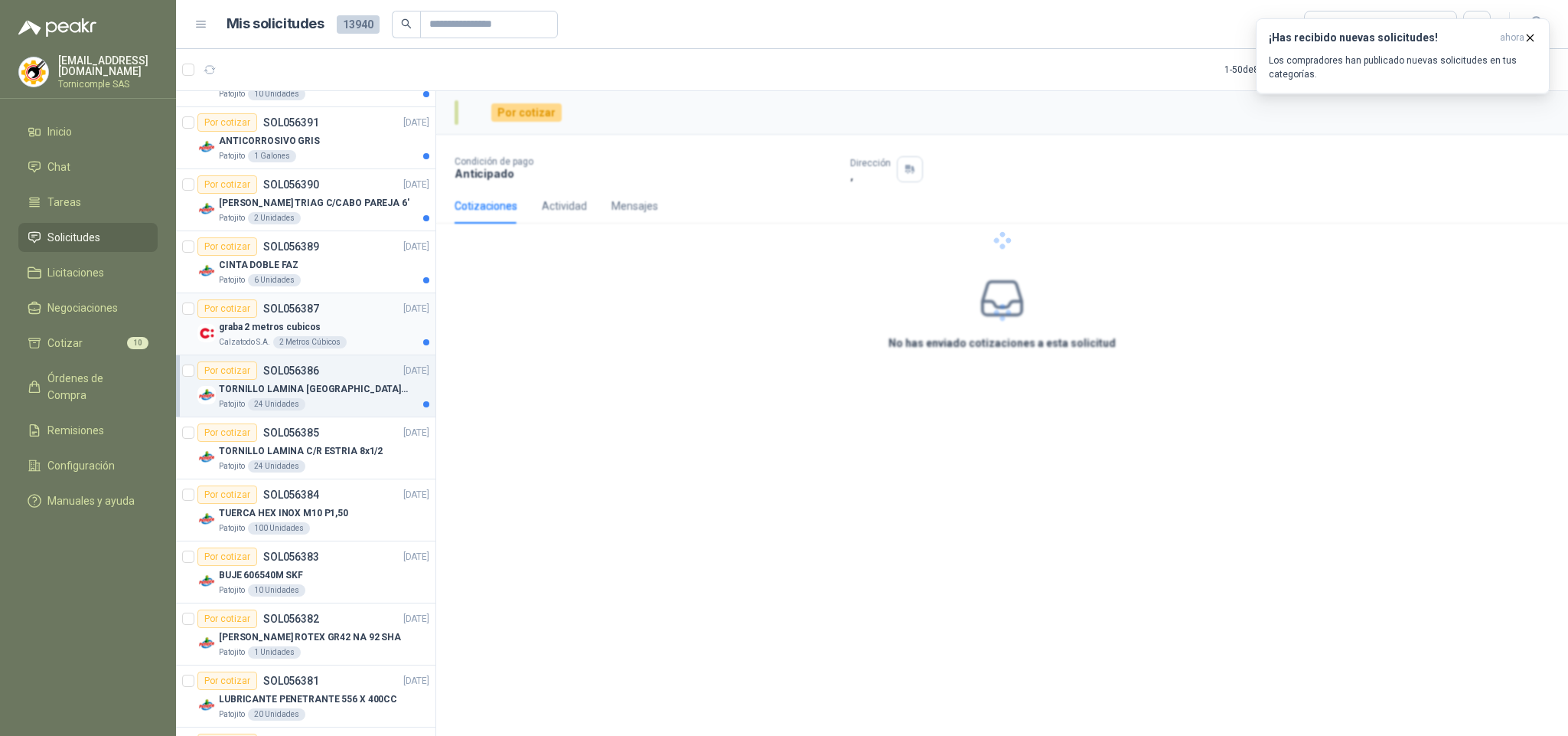
click at [326, 324] on div "graba 2 metros cubicos" at bounding box center [325, 327] width 211 height 19
click at [338, 280] on div "Patojito 6 Unidades" at bounding box center [325, 280] width 211 height 12
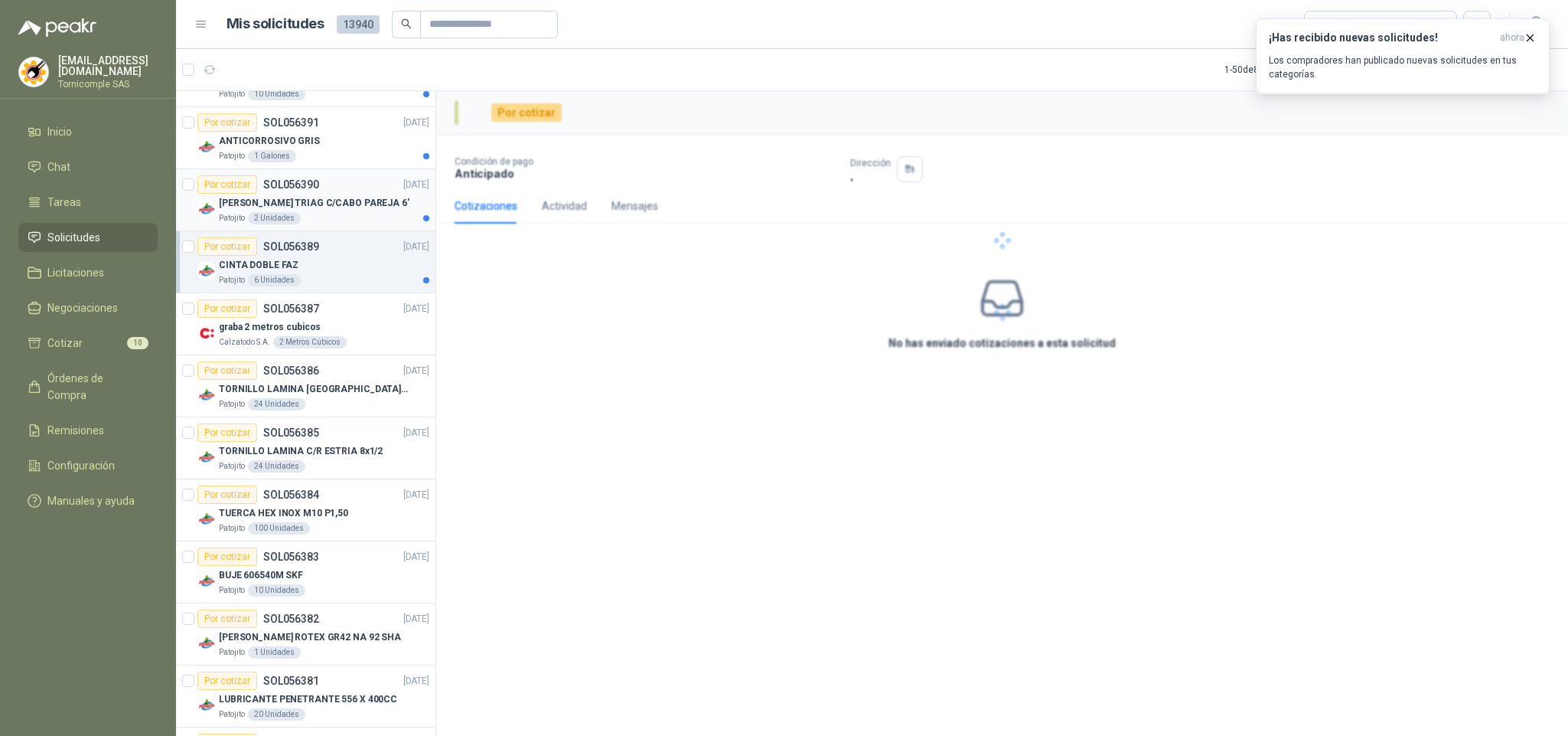
click at [336, 224] on div "Patojito 2 Unidades" at bounding box center [325, 219] width 211 height 12
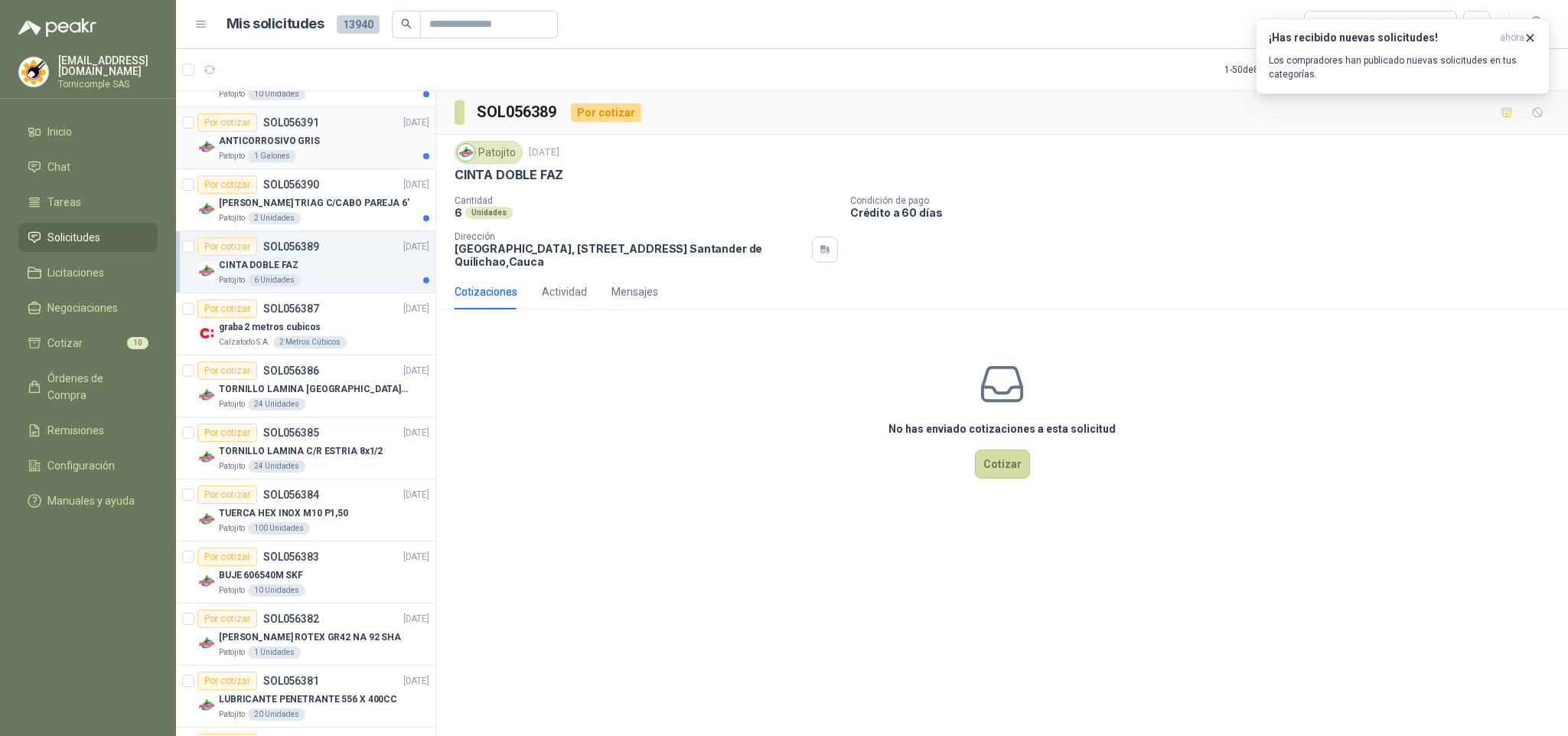
click at [336, 157] on div "Patojito 1 Galones" at bounding box center [325, 156] width 211 height 12
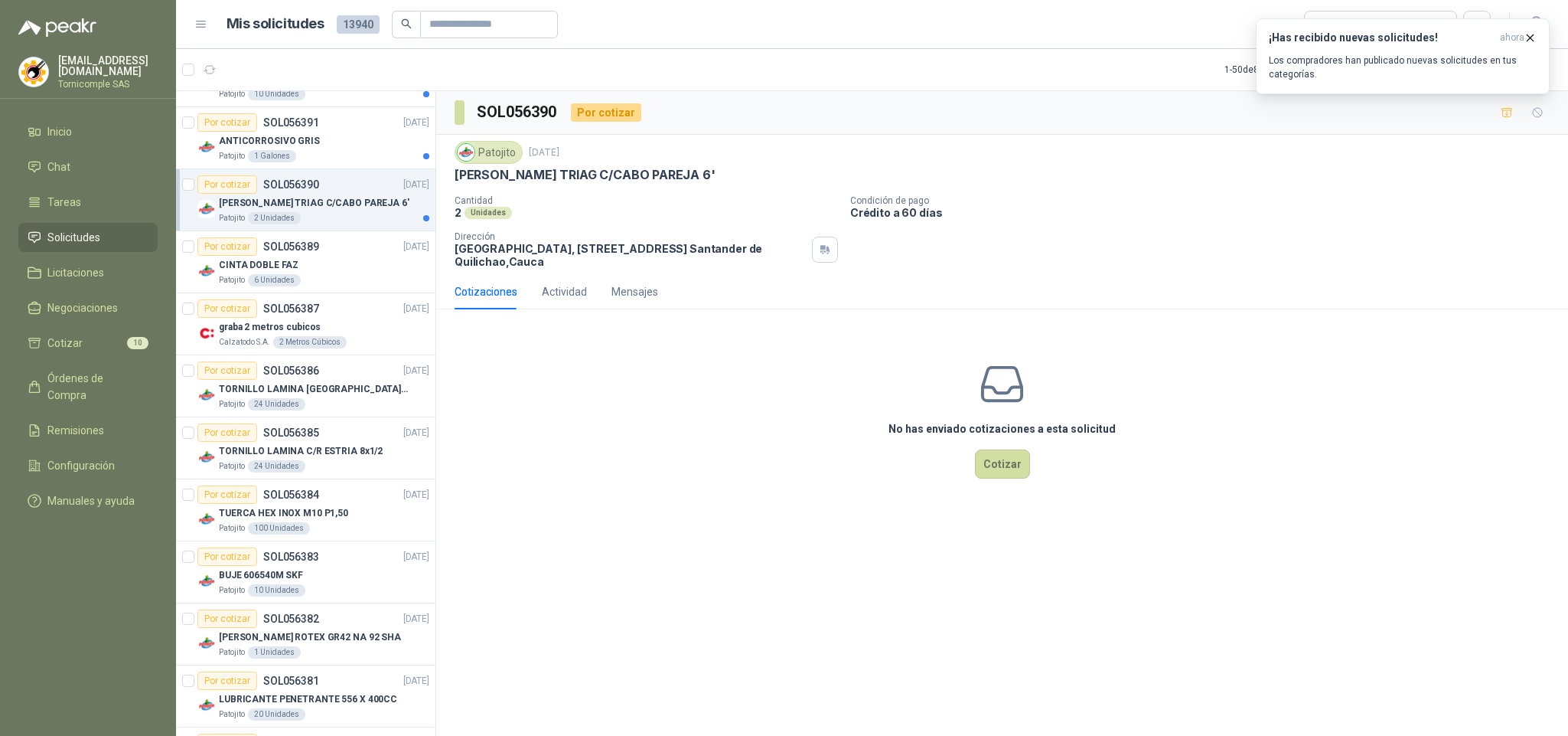
scroll to position [332, 0]
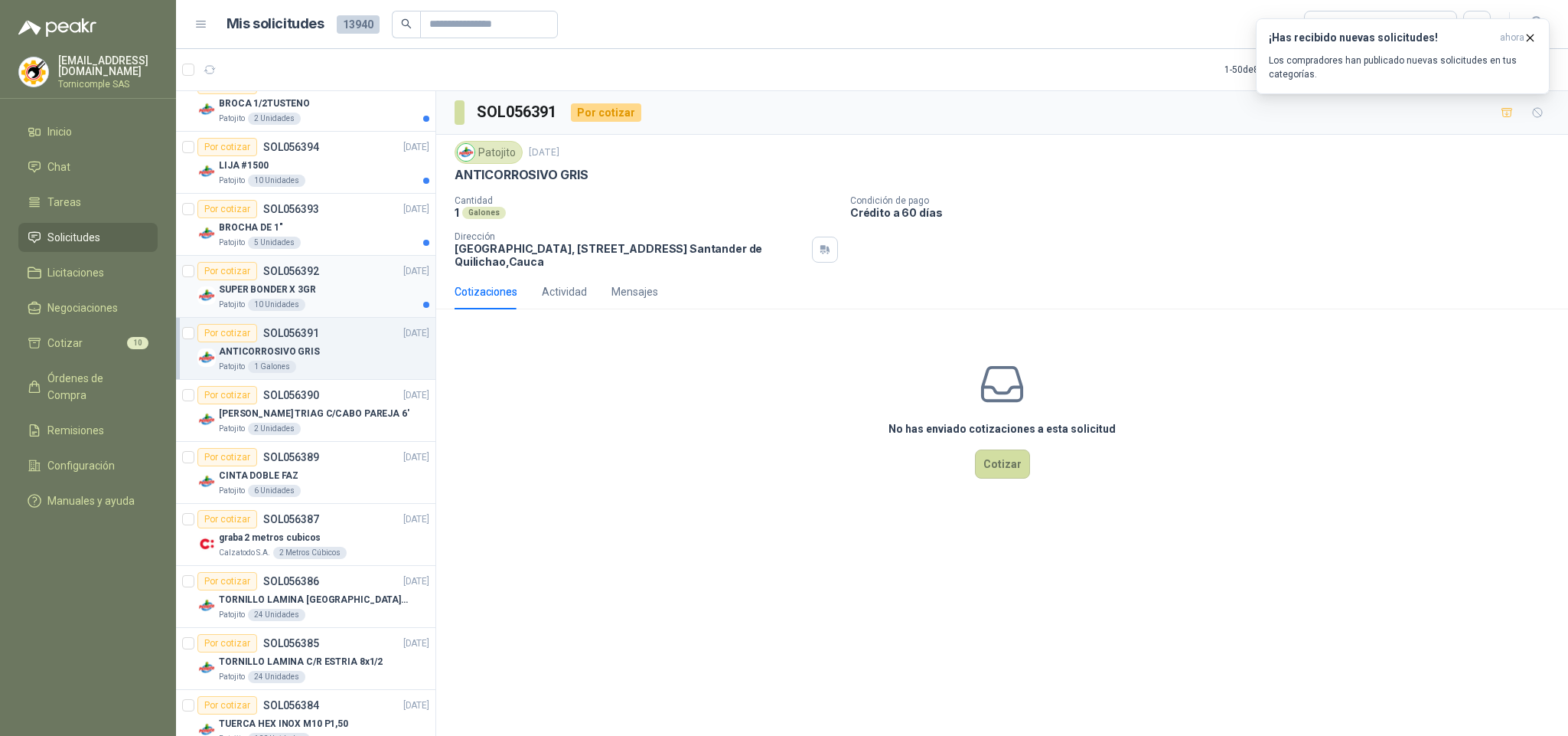
click at [342, 288] on div "SUPER BONDER X 3GR" at bounding box center [325, 290] width 211 height 19
click at [344, 240] on div "Patojito 5 Unidades" at bounding box center [325, 243] width 211 height 12
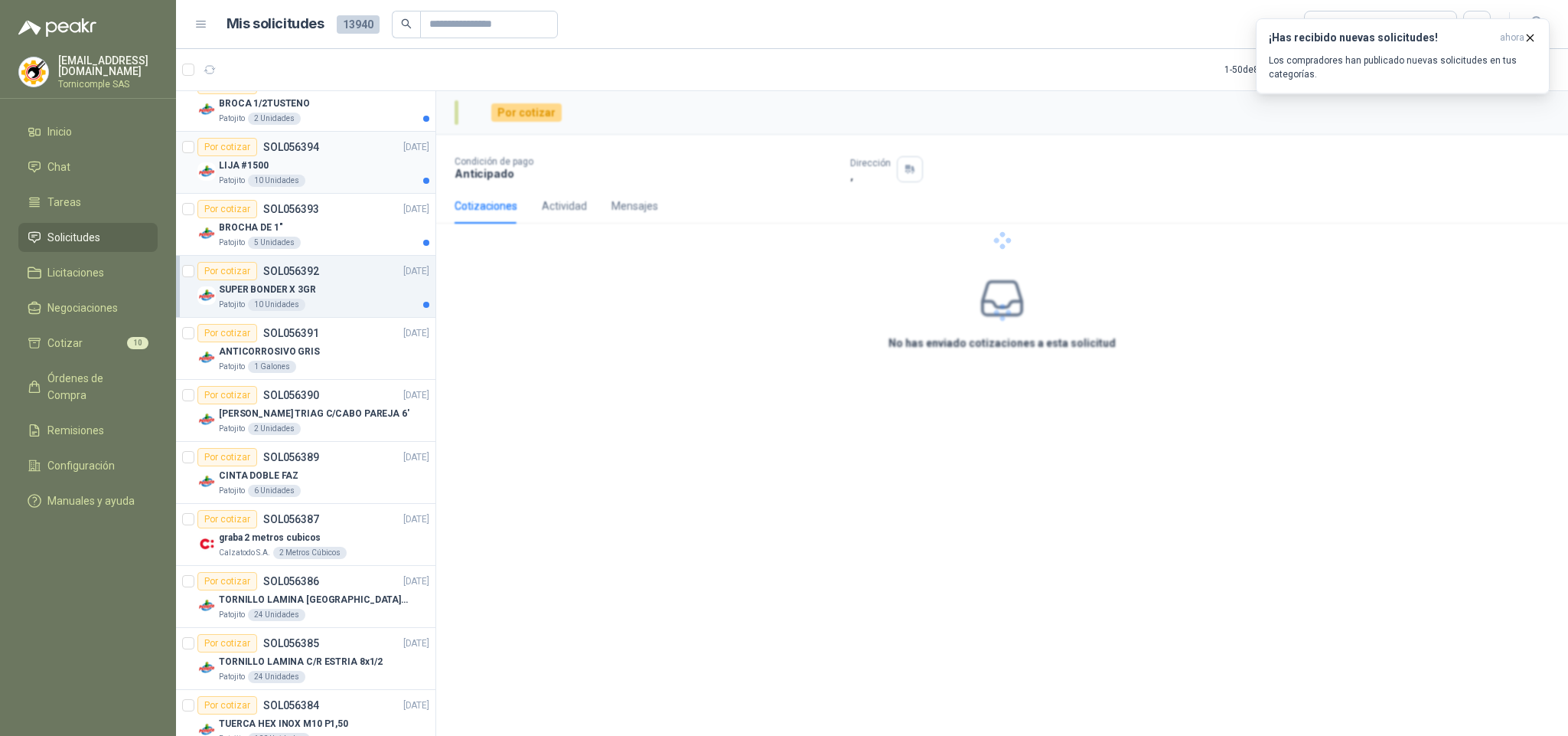
click at [346, 181] on div "Patojito 10 Unidades" at bounding box center [325, 181] width 211 height 12
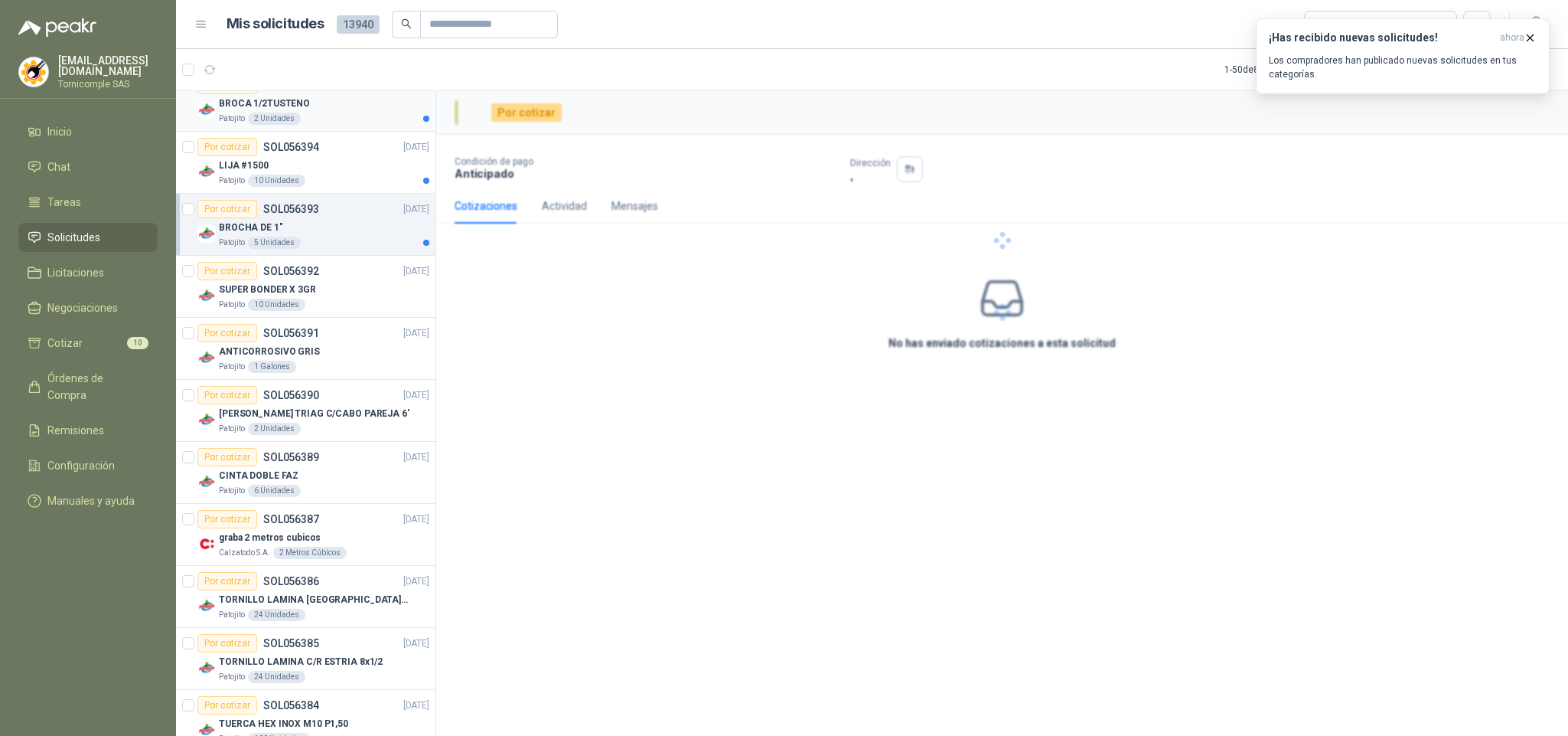
click at [338, 117] on div "Patojito 2 Unidades" at bounding box center [325, 119] width 211 height 12
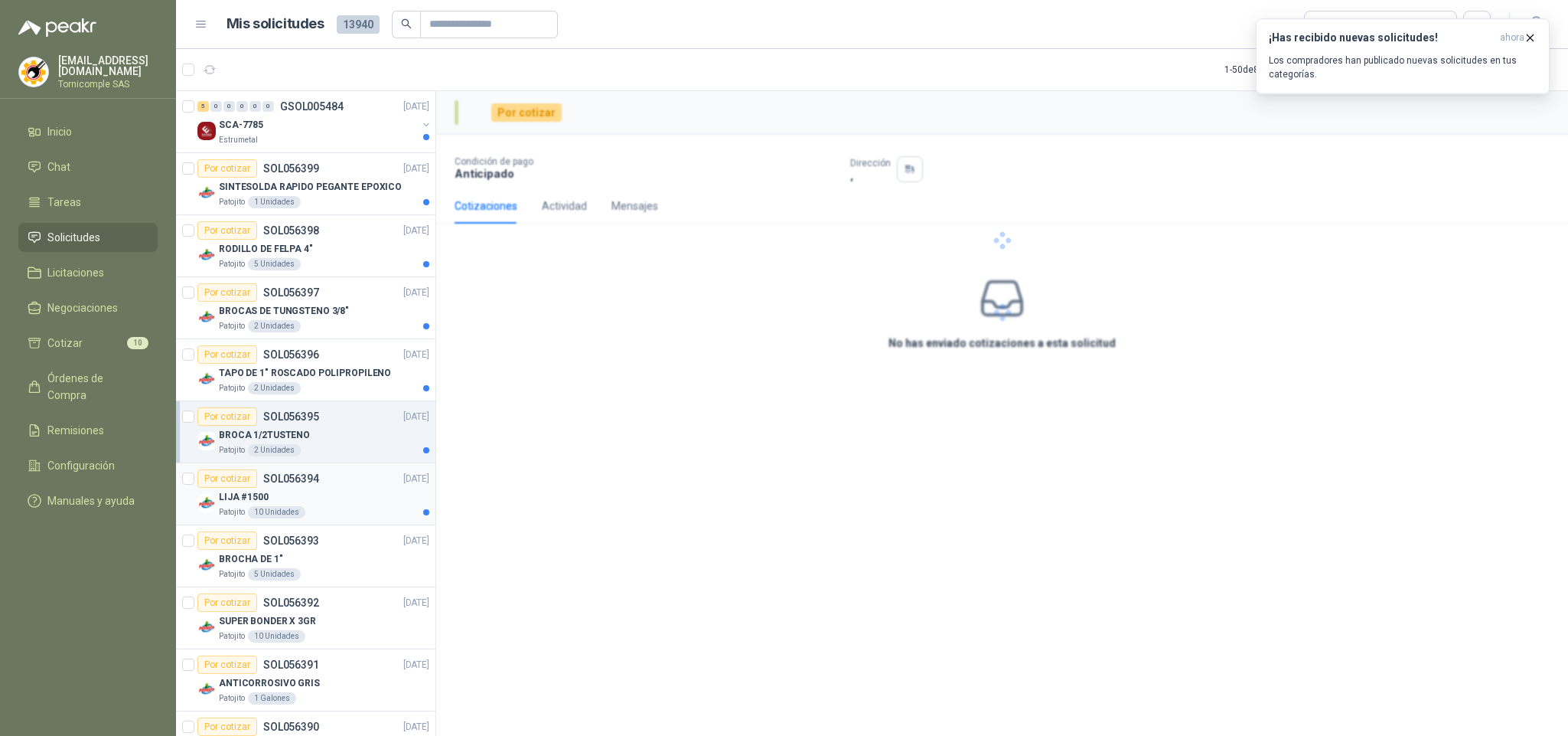
click at [366, 492] on div "LIJA #1500" at bounding box center [325, 497] width 211 height 19
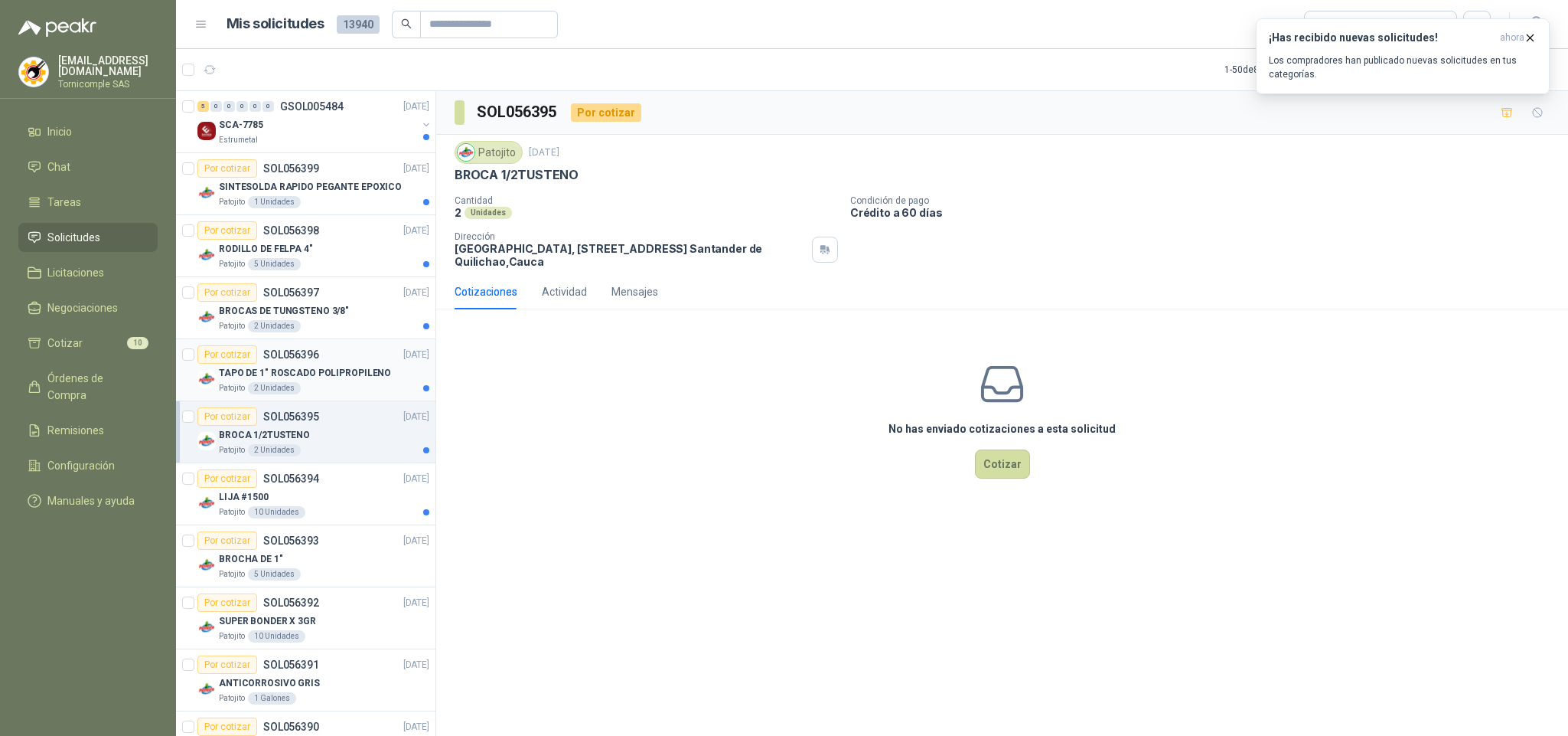
click at [351, 380] on p "TAPO DE 1" ROSCADO POLIPROPILENO" at bounding box center [305, 373] width 172 height 15
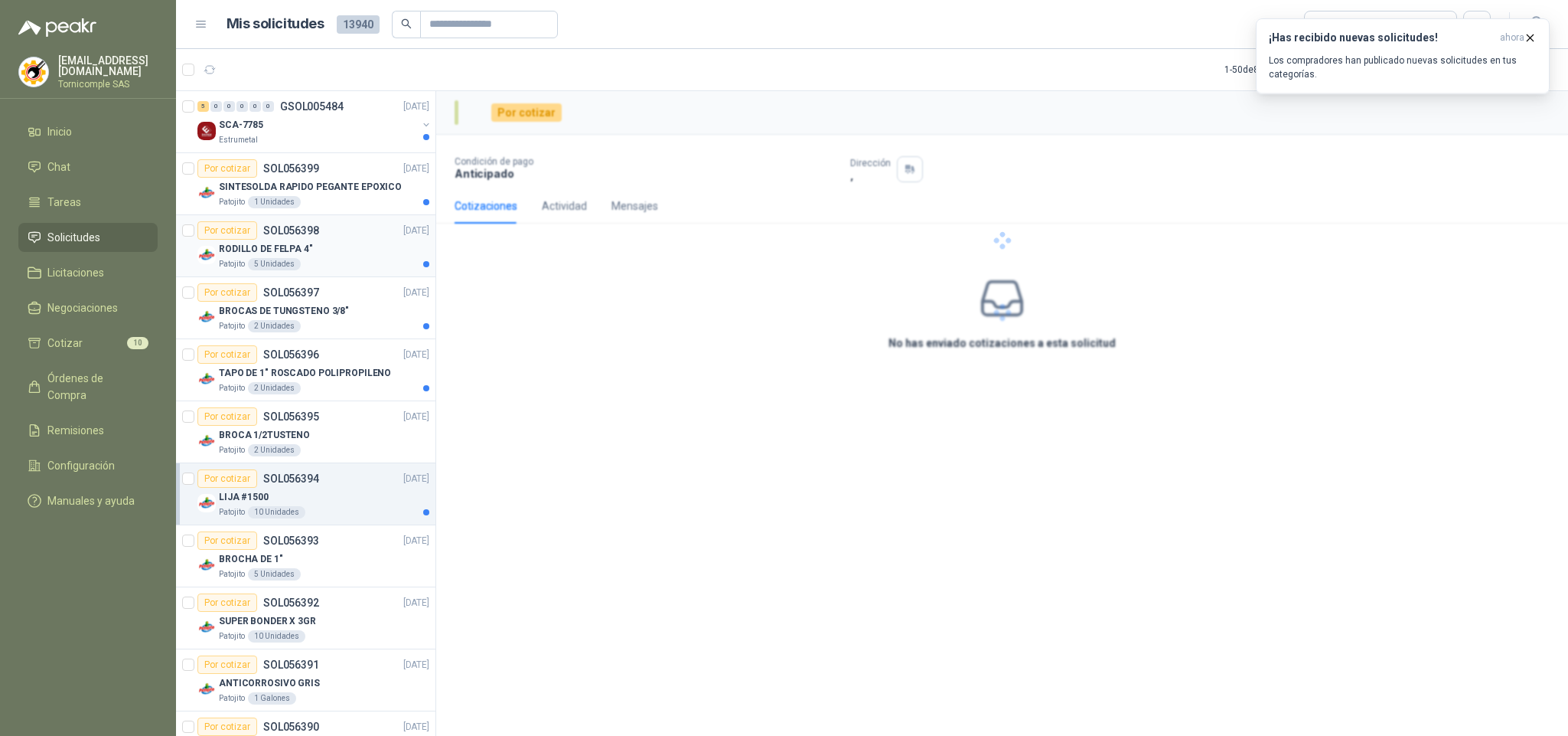
drag, startPoint x: 338, startPoint y: 286, endPoint x: 336, endPoint y: 233, distance: 53.0
click at [338, 283] on article "Por cotizar SOL056397 [DATE] BROCAS DE TUNGSTENO 3/8" Patojito 2 Unidades" at bounding box center [306, 308] width 260 height 62
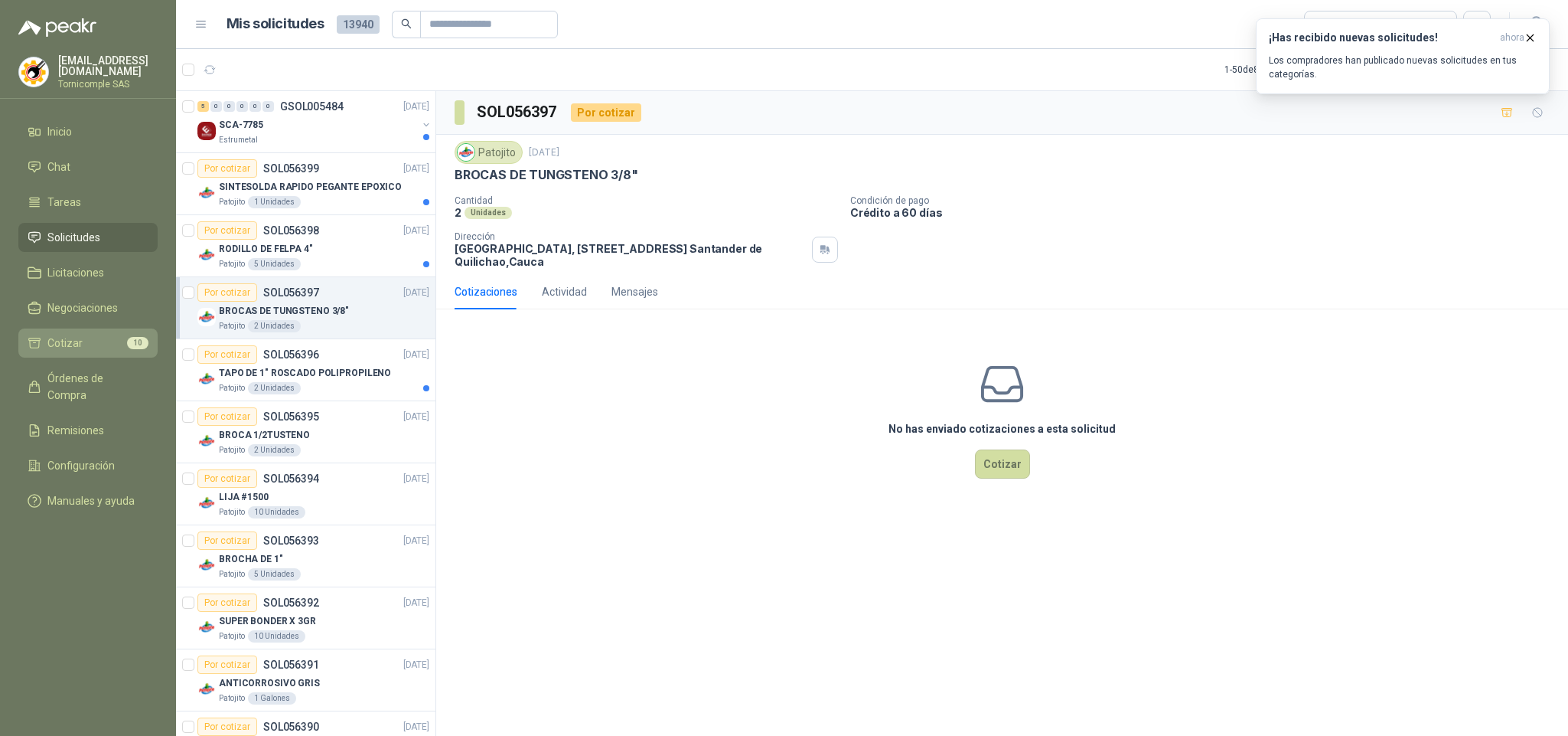
click at [98, 347] on li "Cotizar 10" at bounding box center [87, 343] width 121 height 17
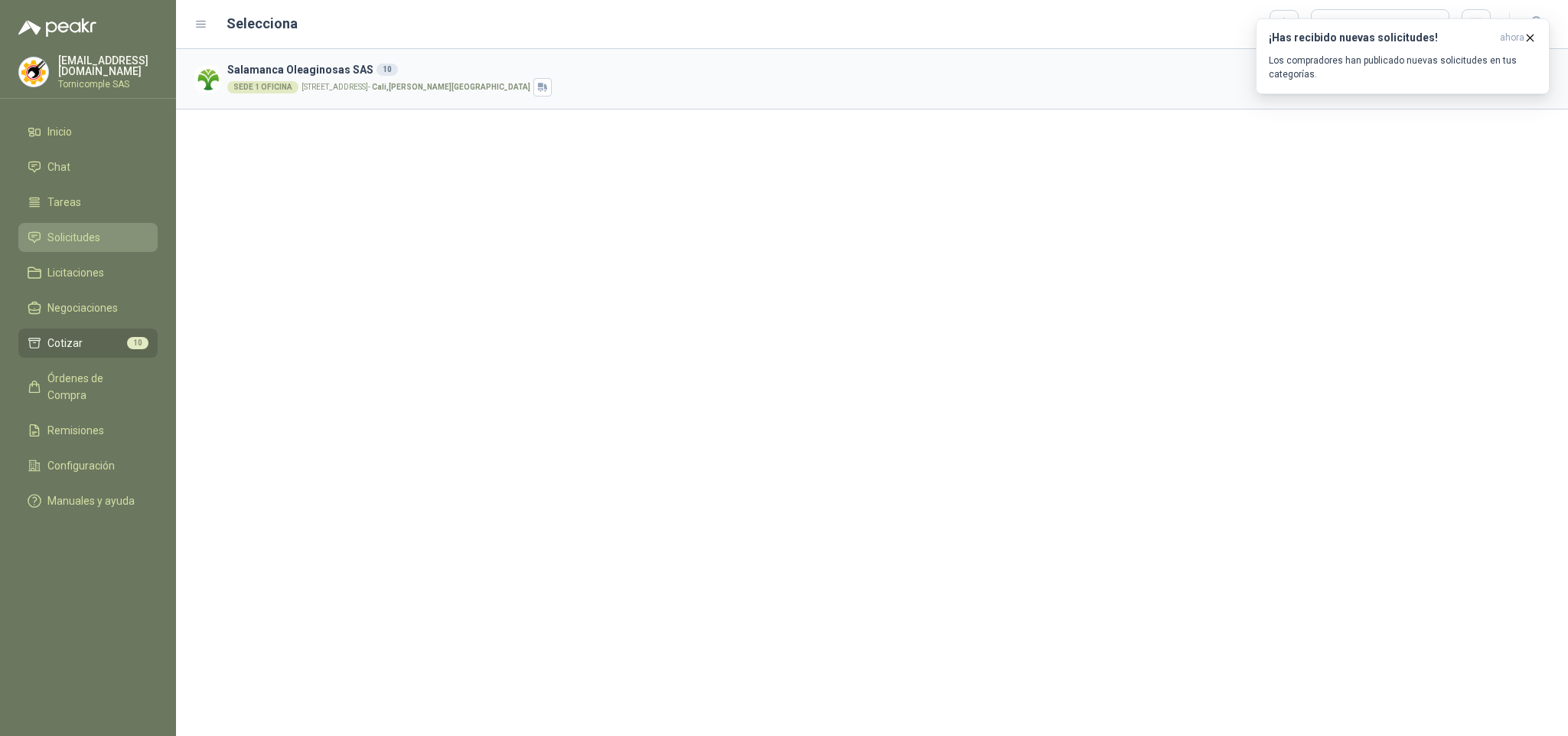
click at [103, 232] on li "Solicitudes" at bounding box center [87, 237] width 121 height 17
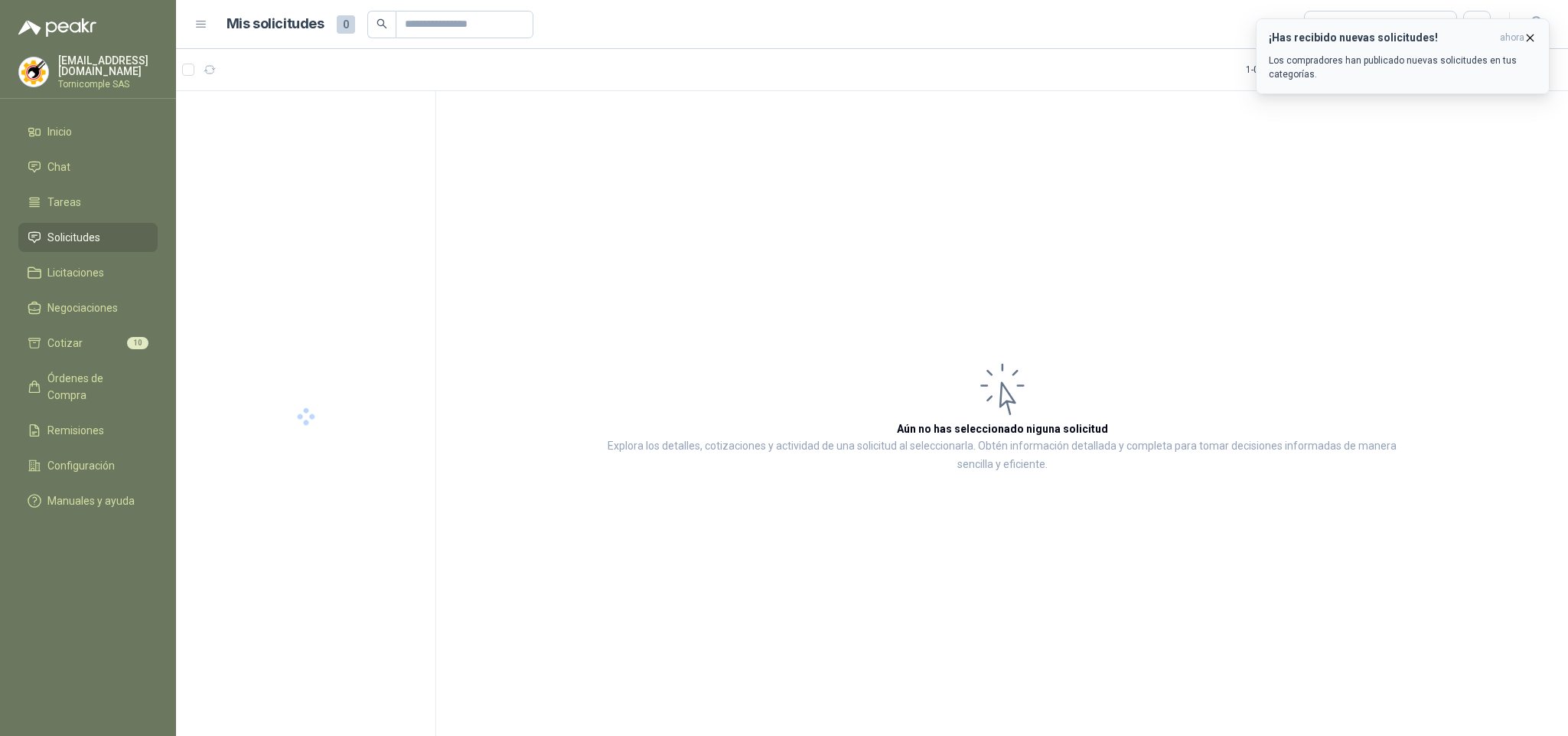
click at [1410, 27] on button "¡Has recibido nuevas solicitudes! ahora Los compradores han publicado nuevas so…" at bounding box center [1403, 56] width 294 height 76
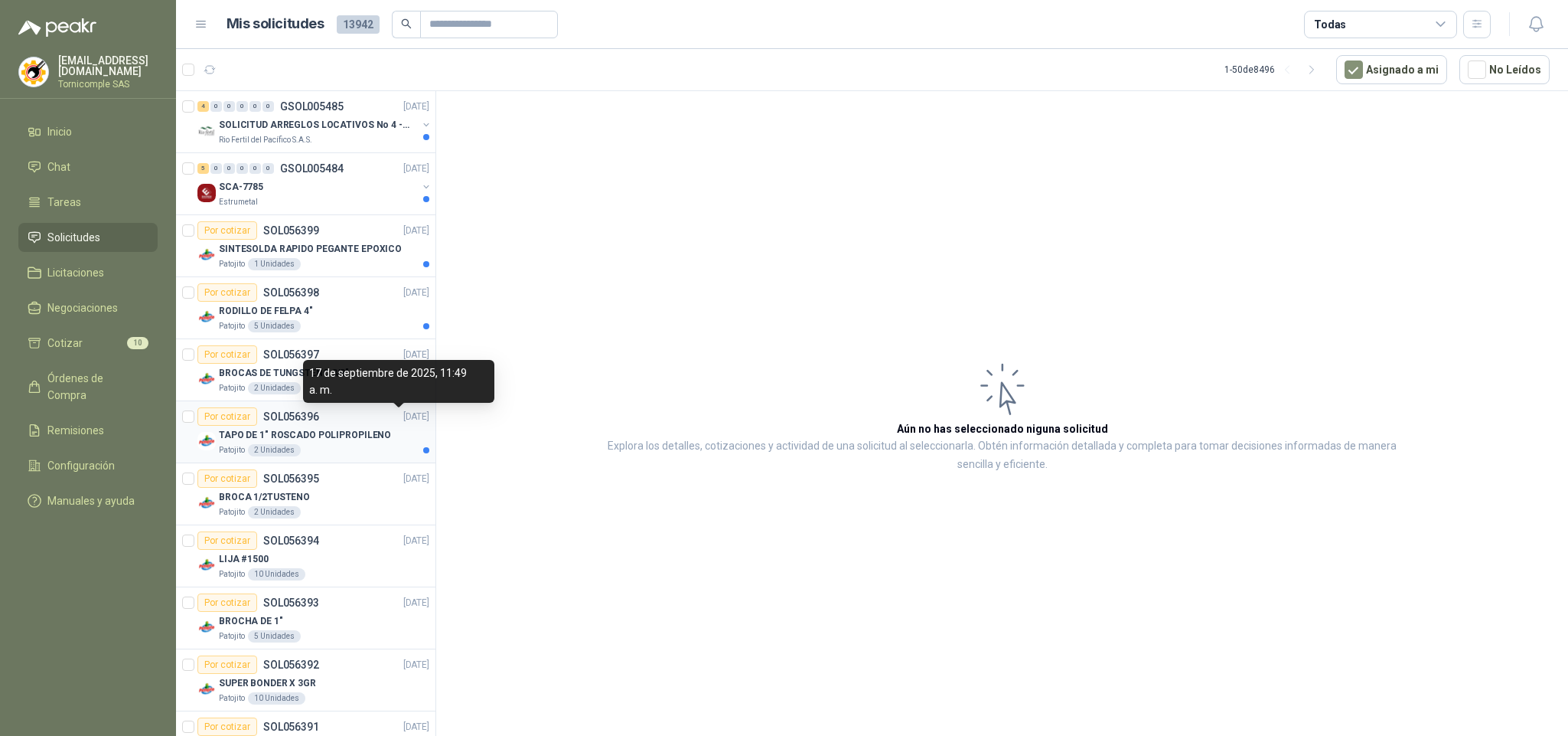
click at [377, 430] on p "TAPO DE 1" ROSCADO POLIPROPILENO" at bounding box center [305, 435] width 172 height 15
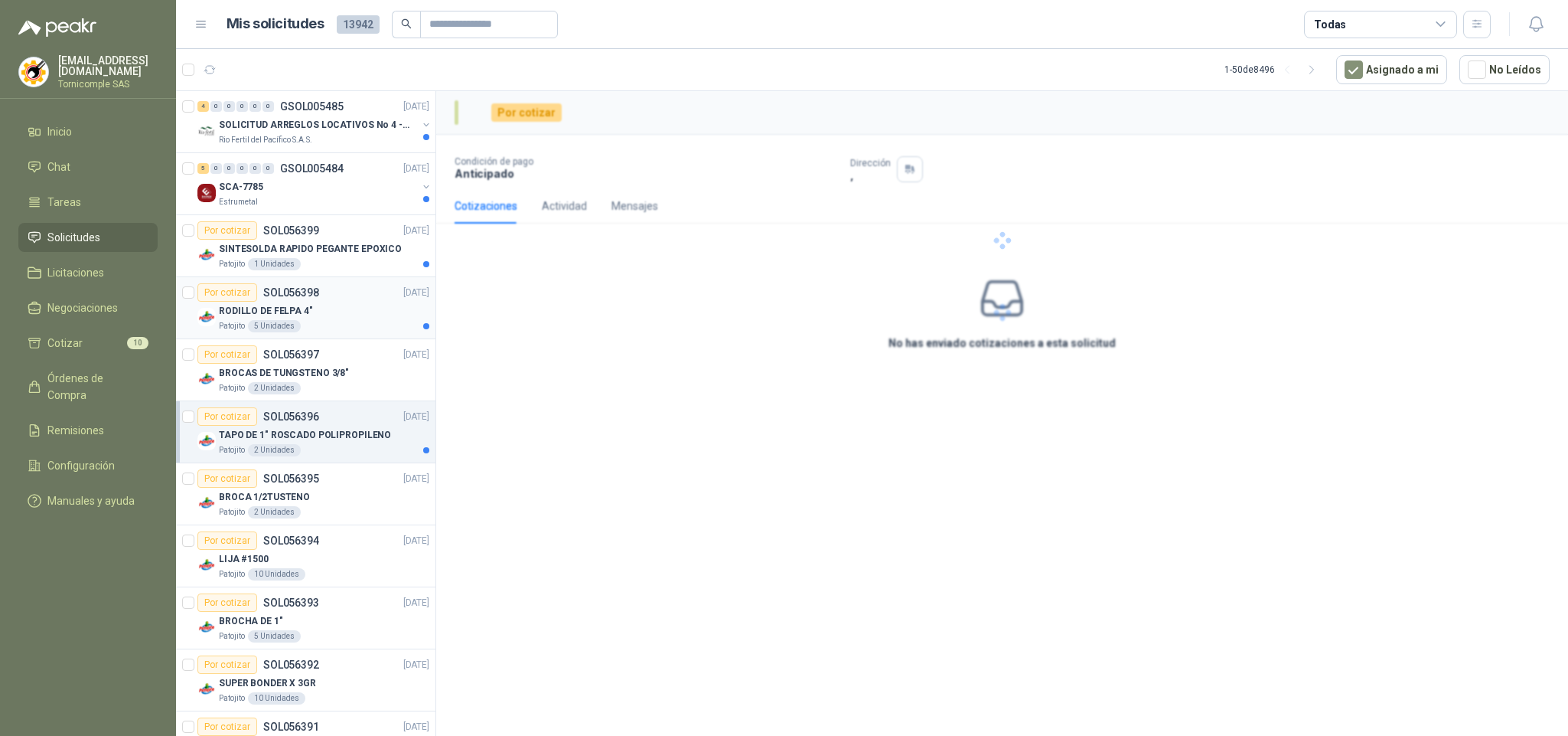
click at [373, 311] on div "RODILLO DE FELPA 4"" at bounding box center [325, 311] width 211 height 19
click at [353, 251] on p "SINTESOLDA RAPIDO PEGANTE EPOXICO" at bounding box center [310, 249] width 183 height 15
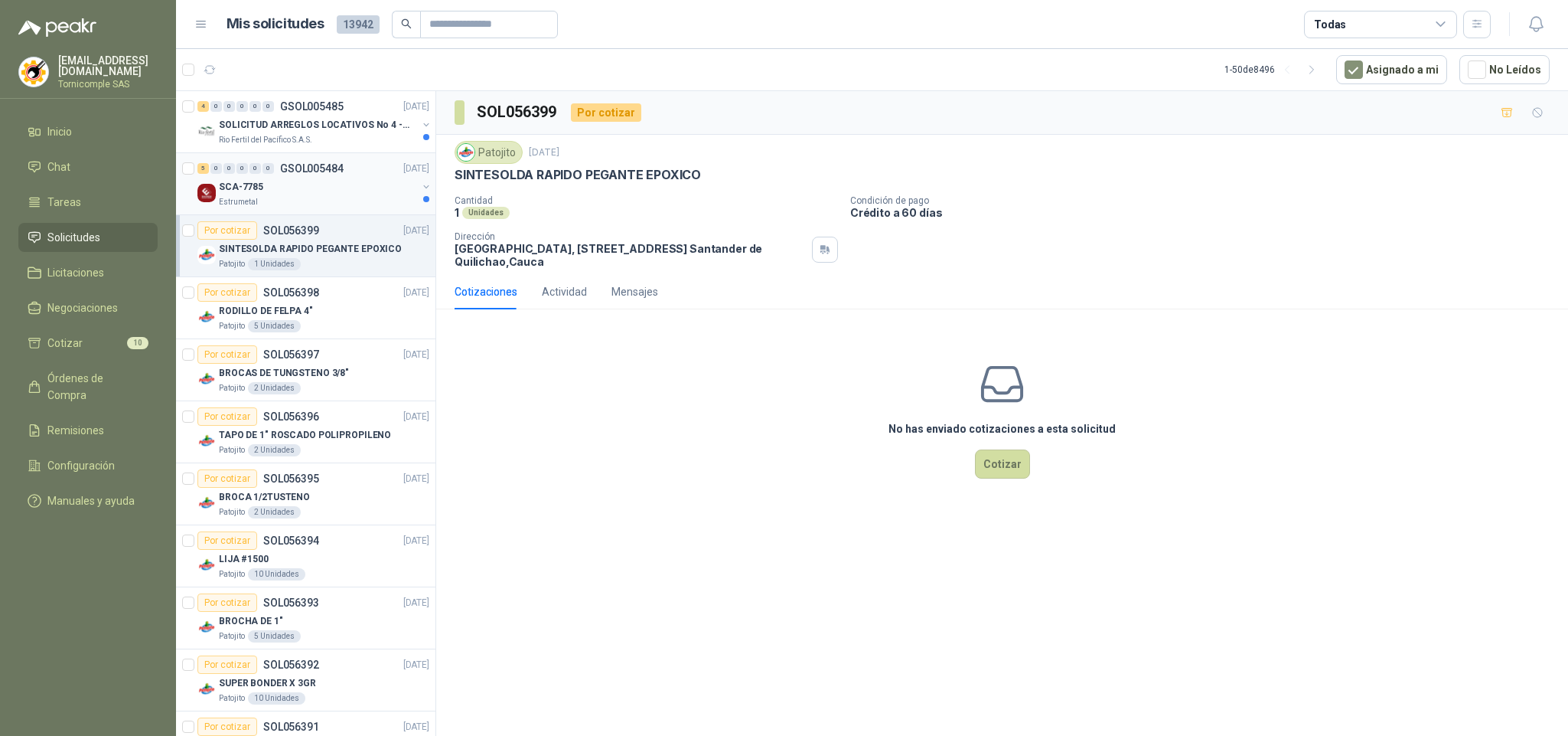
click at [403, 172] on p "[DATE]" at bounding box center [416, 169] width 26 height 15
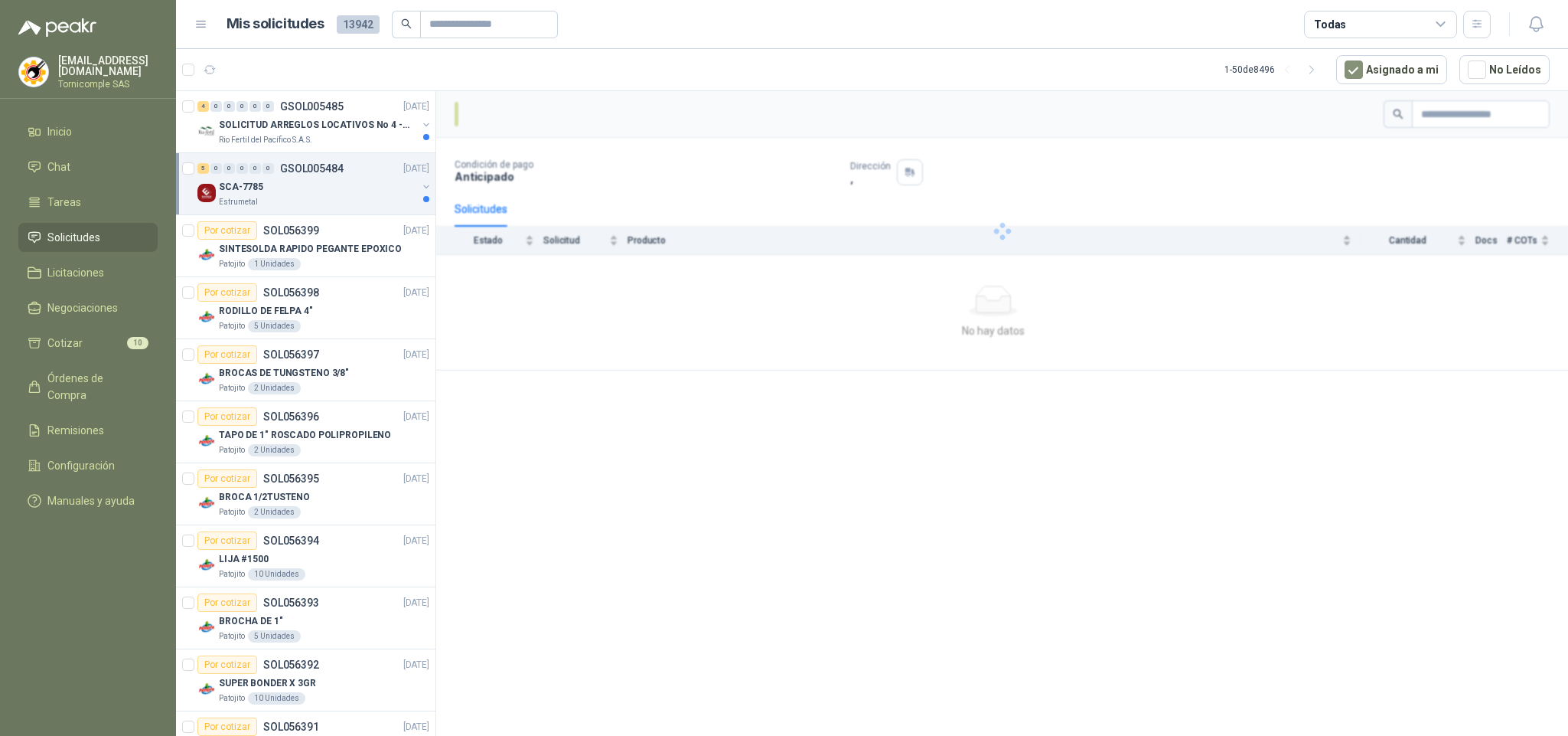
click at [349, 204] on div "Estrumetal" at bounding box center [318, 202] width 198 height 12
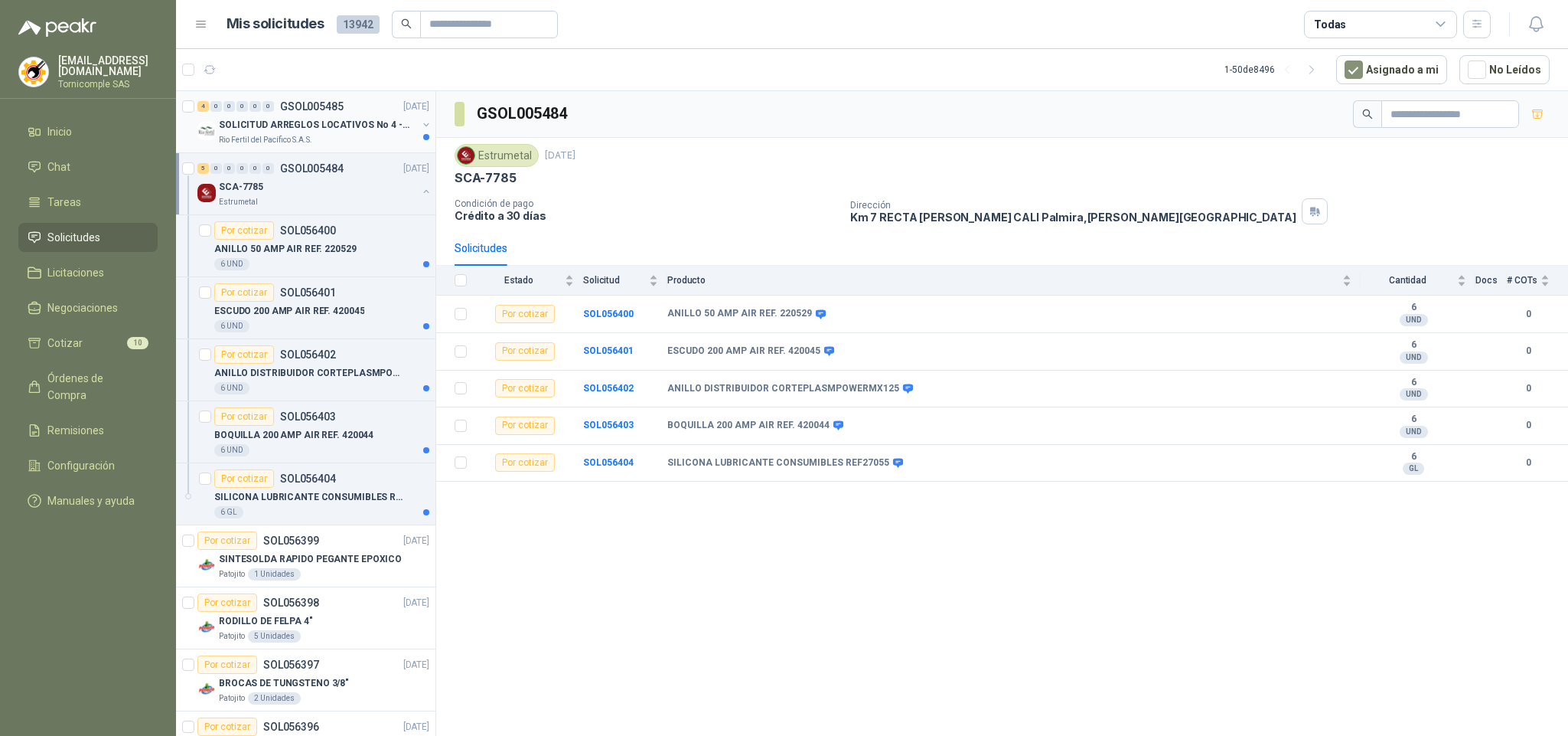
click at [352, 127] on p "SOLICITUD ARREGLOS LOCATIVOS No 4 - PICHINDE" at bounding box center [314, 125] width 190 height 15
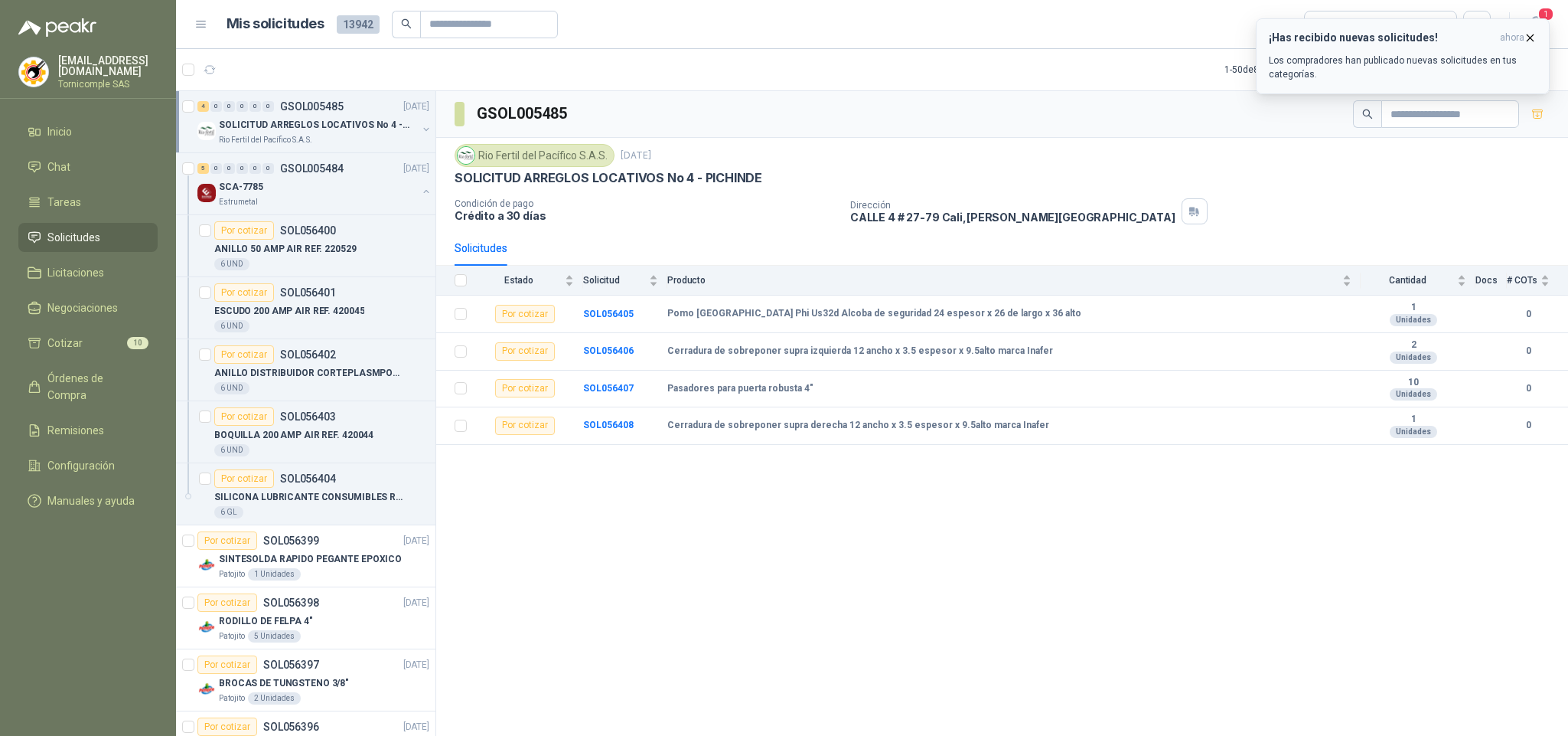
click at [1421, 60] on p "Los compradores han publicado nuevas solicitudes en tus categorías." at bounding box center [1403, 67] width 268 height 27
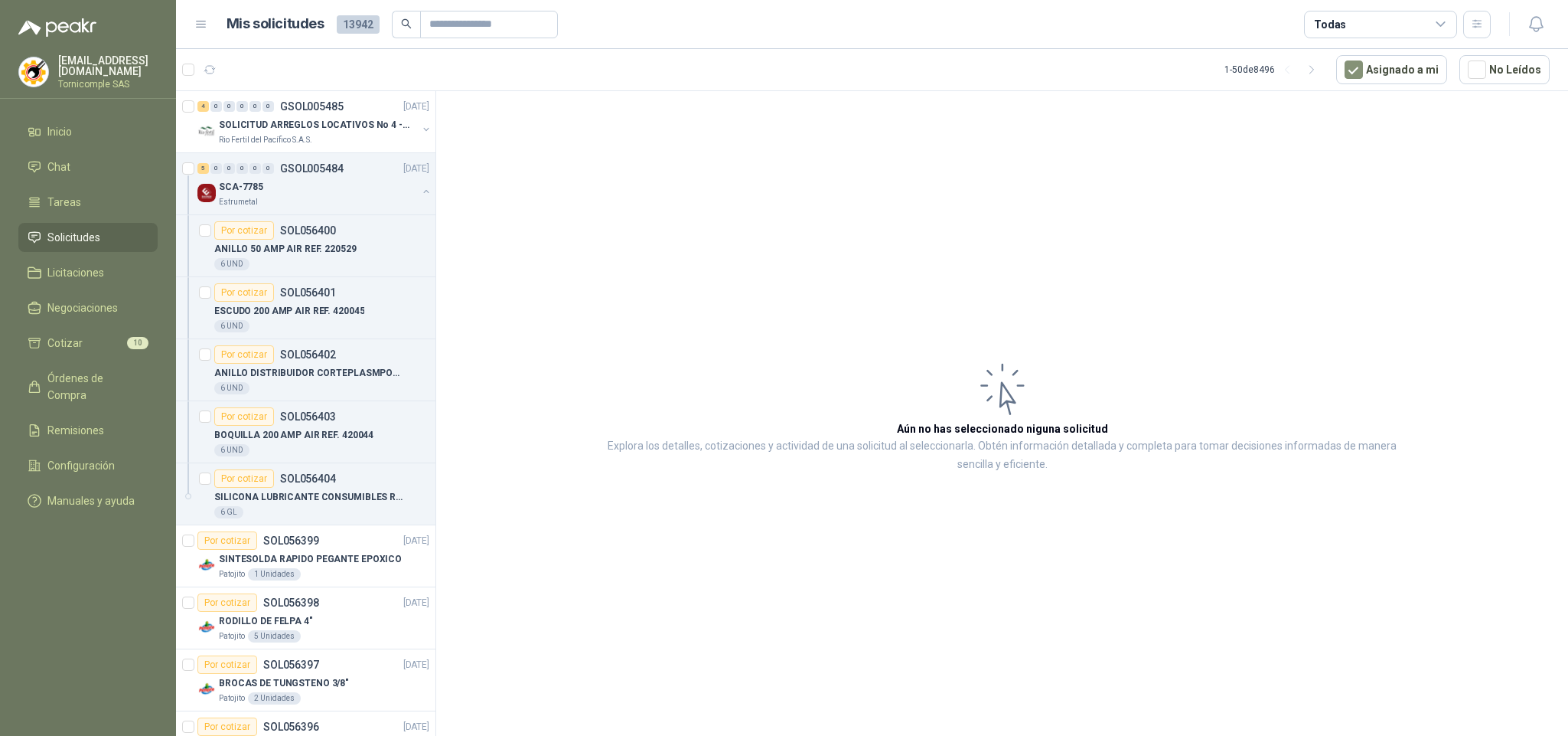
click at [85, 223] on link "Solicitudes" at bounding box center [88, 236] width 140 height 29
click at [85, 126] on li "Inicio" at bounding box center [87, 132] width 121 height 17
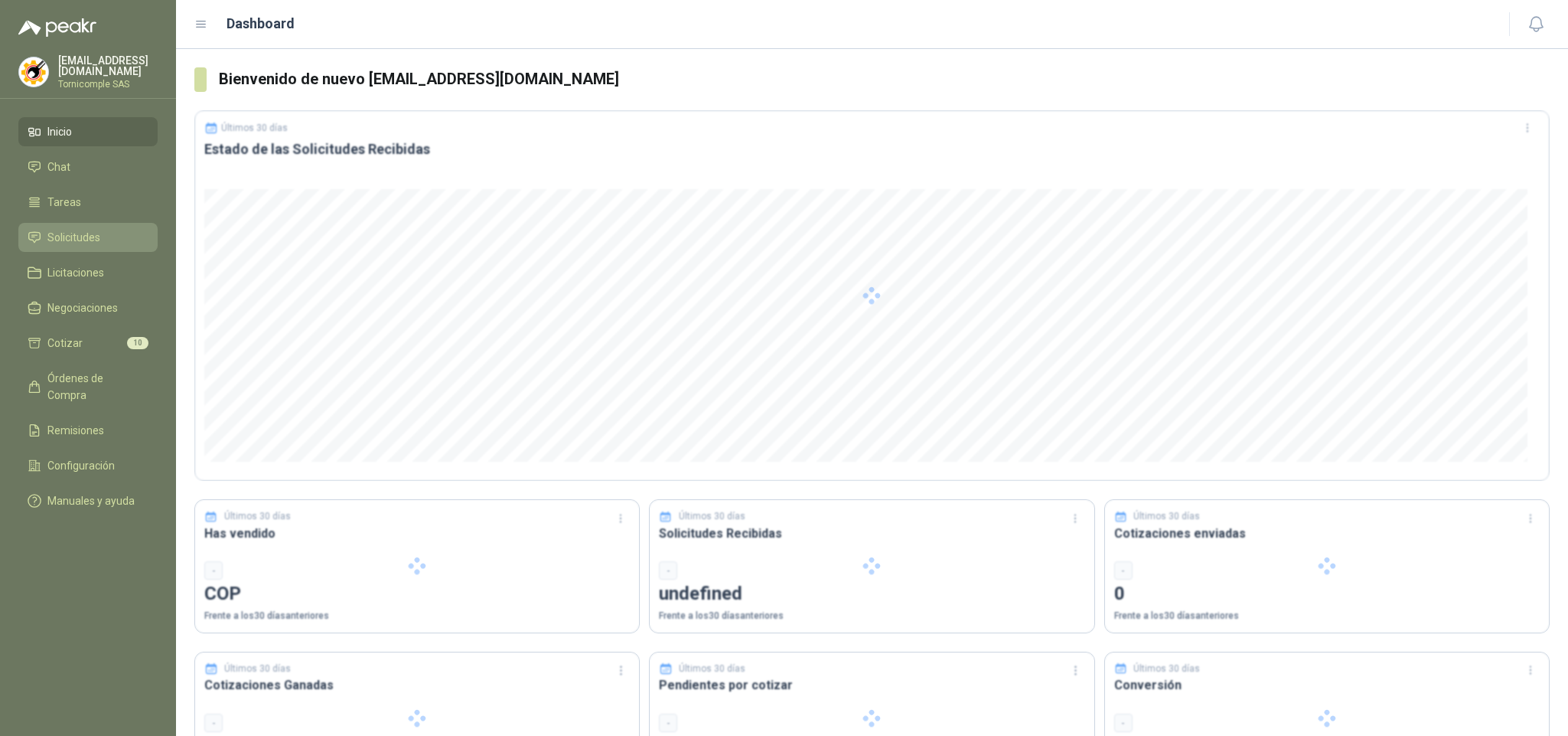
click at [76, 235] on span "Solicitudes" at bounding box center [74, 237] width 53 height 17
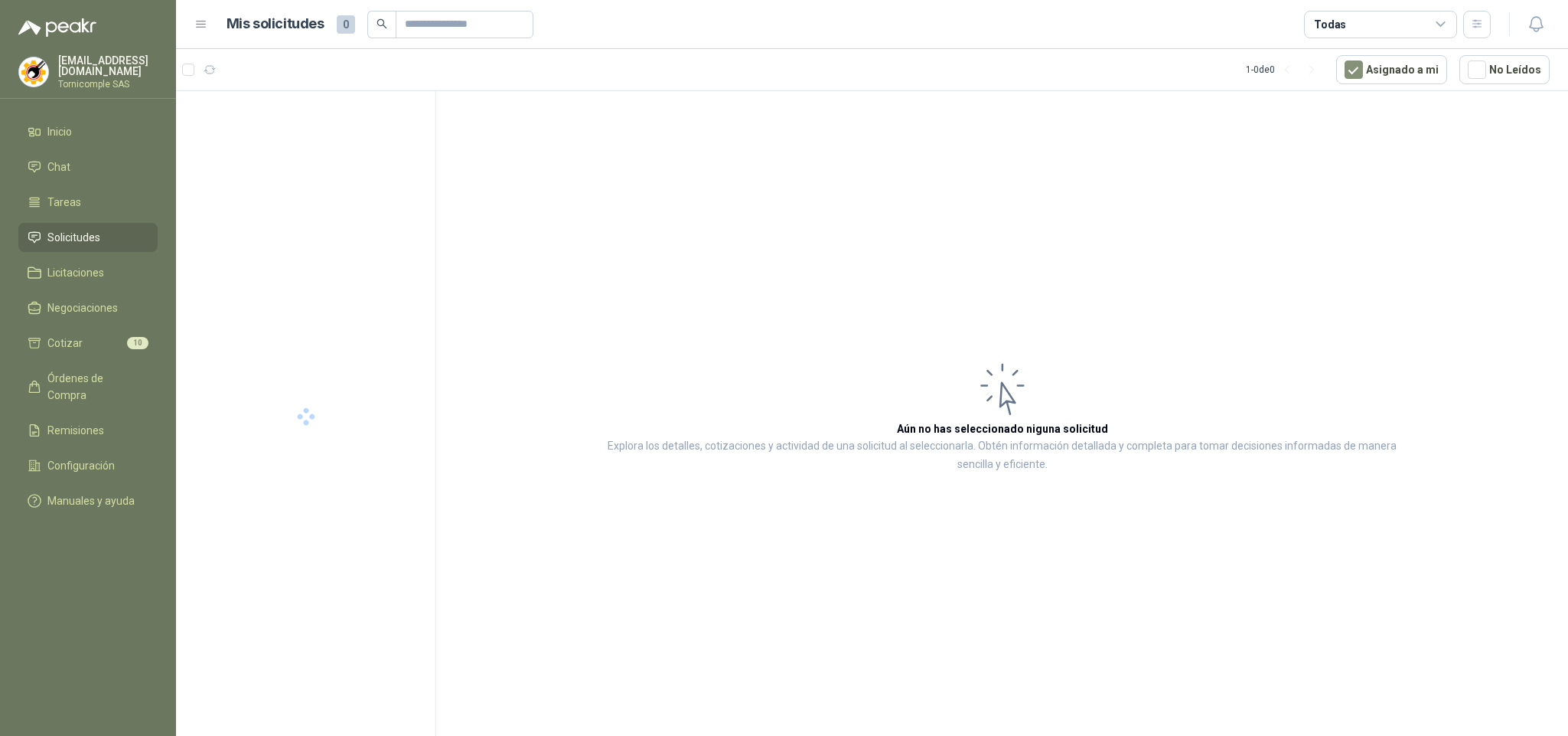
click at [76, 235] on span "Solicitudes" at bounding box center [74, 237] width 53 height 17
click at [86, 341] on li "Cotizar 10" at bounding box center [87, 343] width 121 height 17
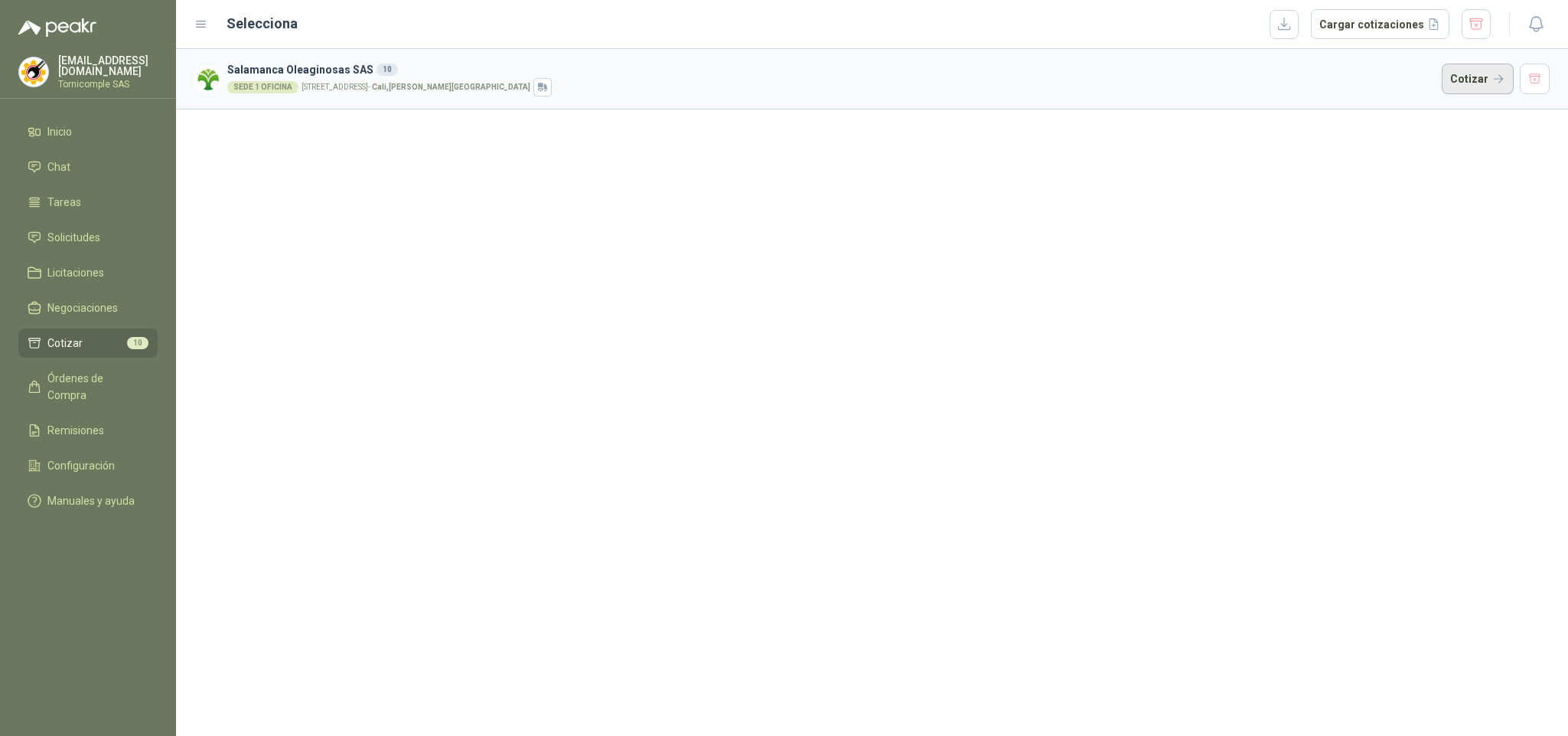
click at [1484, 78] on button "Cotizar" at bounding box center [1478, 78] width 72 height 30
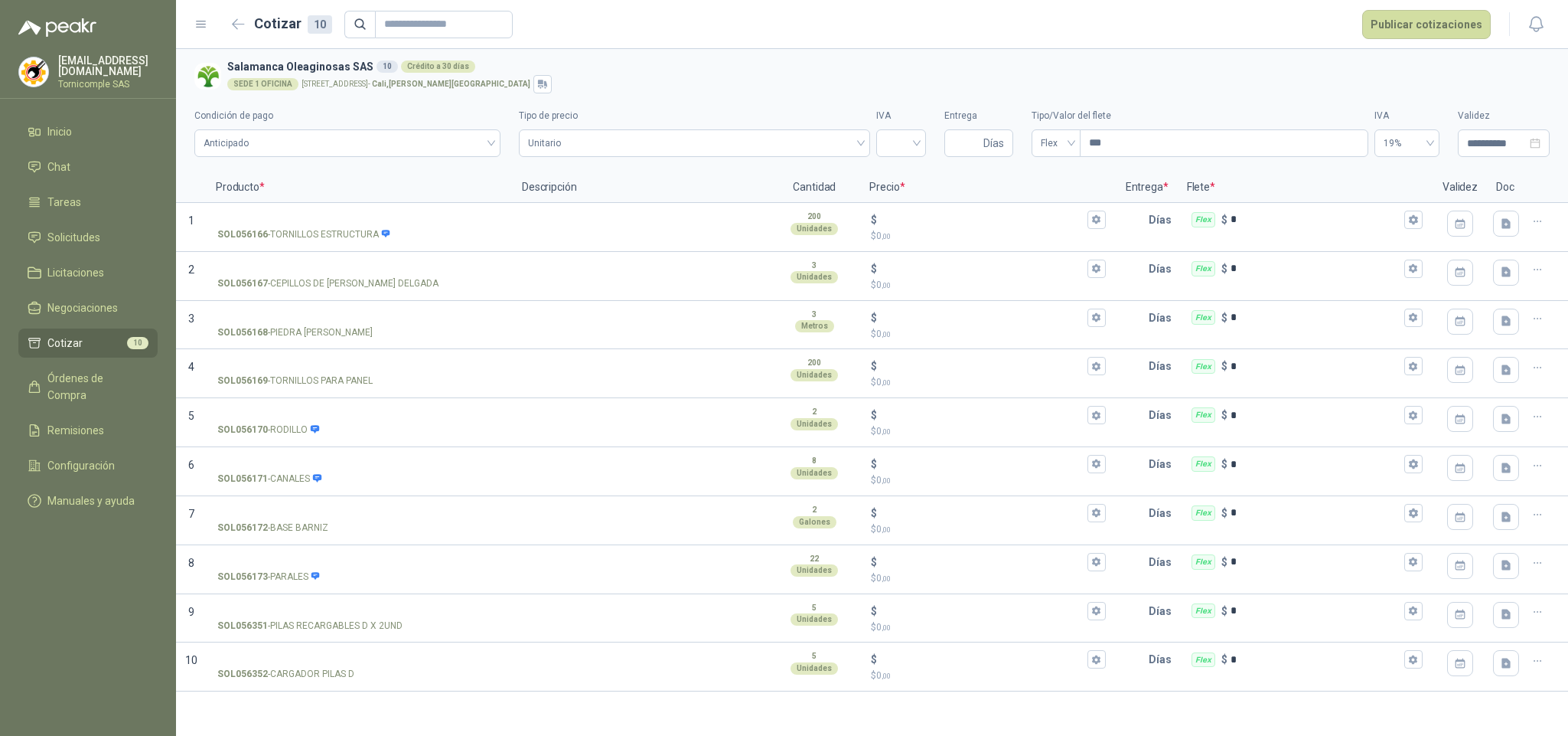
click at [90, 343] on li "Cotizar 10" at bounding box center [87, 343] width 121 height 17
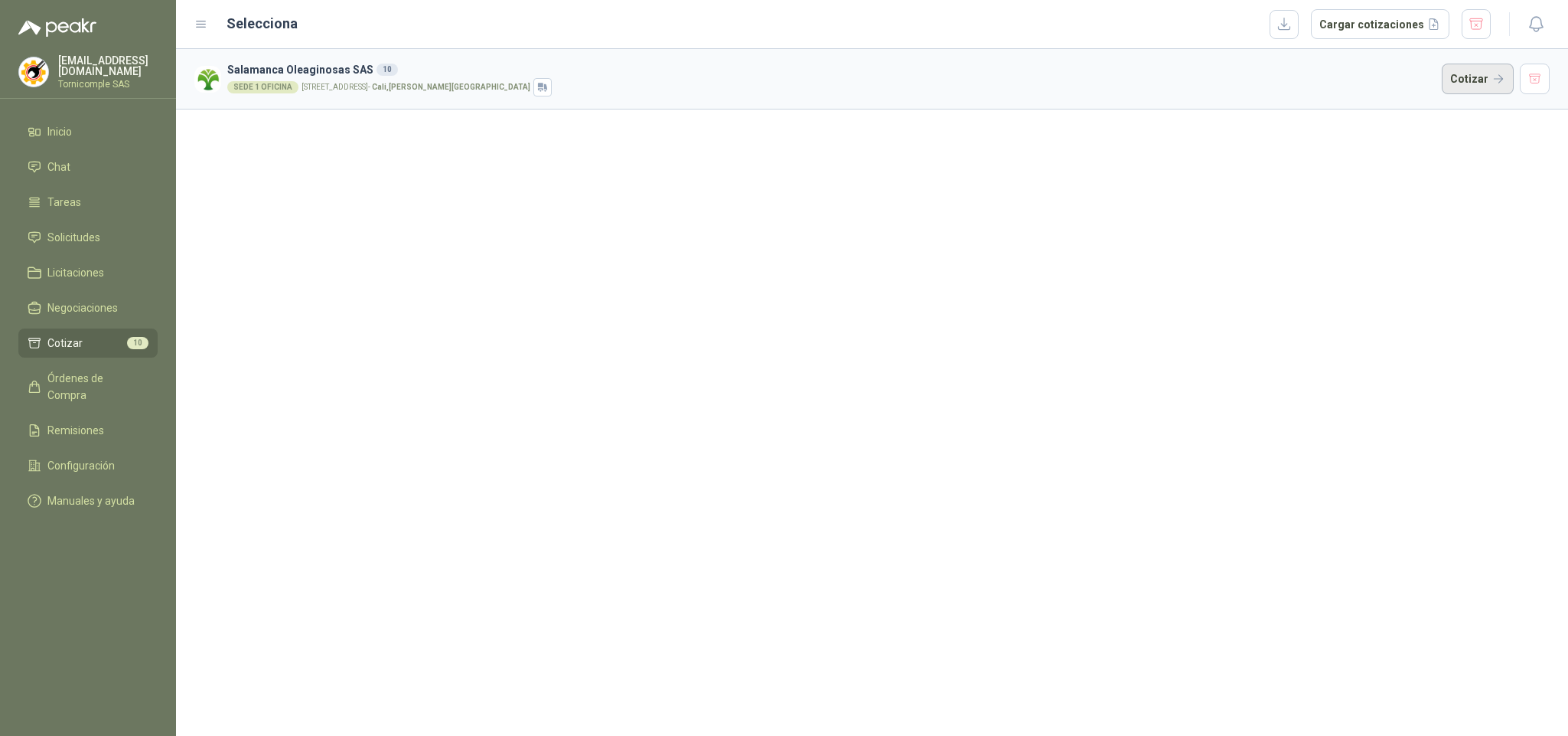
click at [1453, 92] on button "Cotizar" at bounding box center [1478, 78] width 72 height 30
